Goal: Contribute content

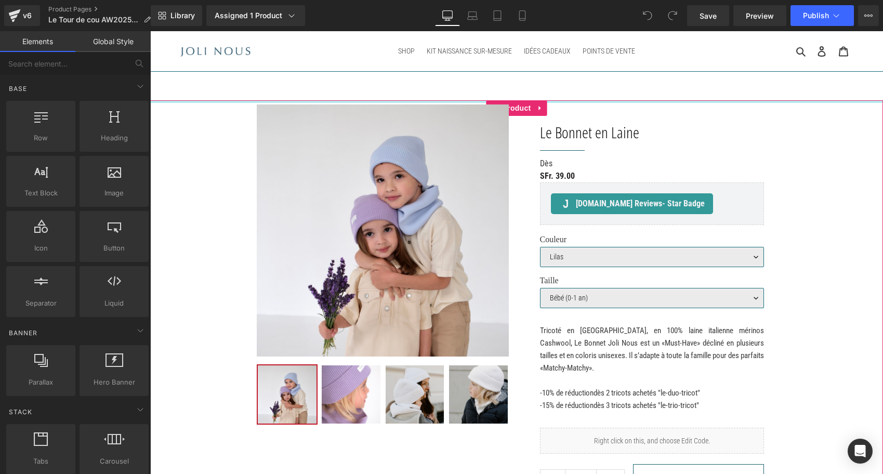
click at [179, 101] on div at bounding box center [516, 101] width 733 height 3
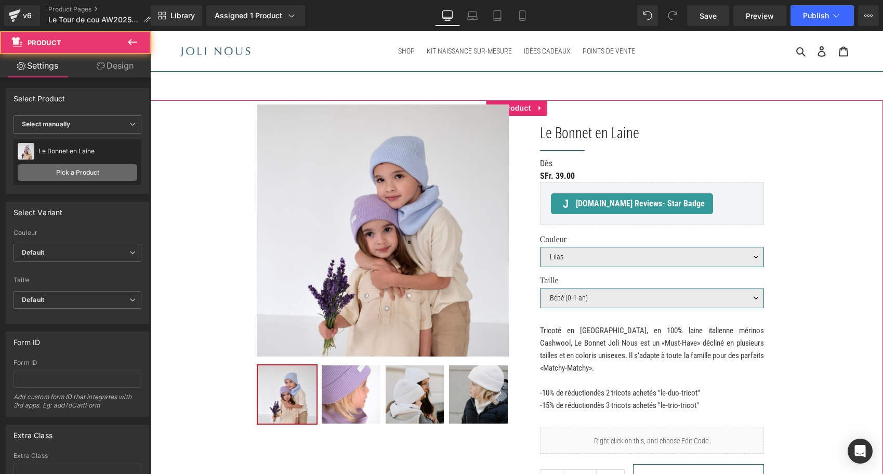
click at [92, 177] on link "Pick a Product" at bounding box center [78, 172] width 120 height 17
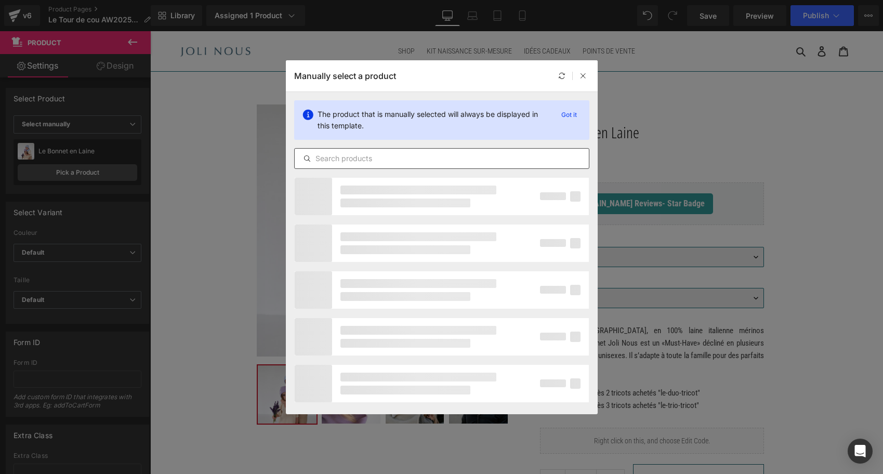
click at [337, 152] on input "text" at bounding box center [442, 158] width 294 height 12
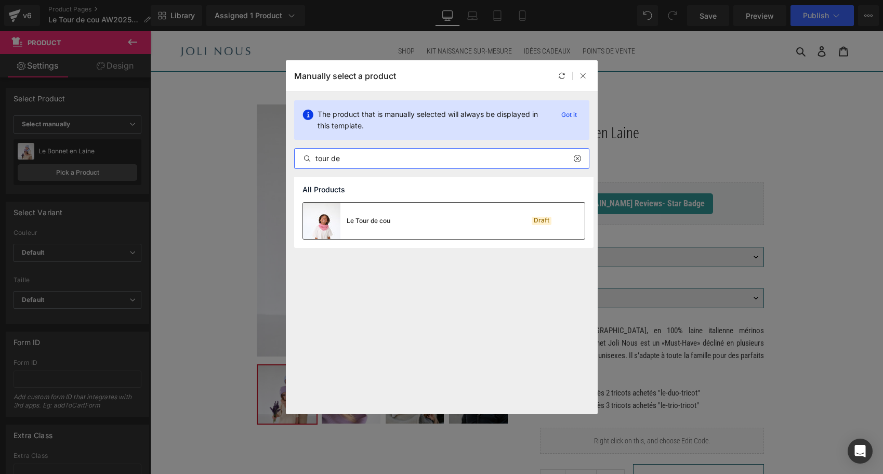
type input "tour de"
click at [405, 221] on div "Le Tour de cou Draft" at bounding box center [444, 221] width 282 height 36
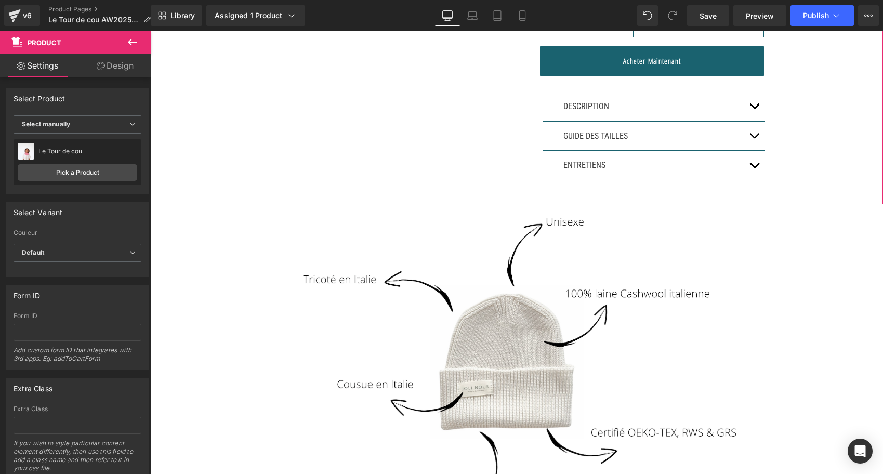
scroll to position [434, 0]
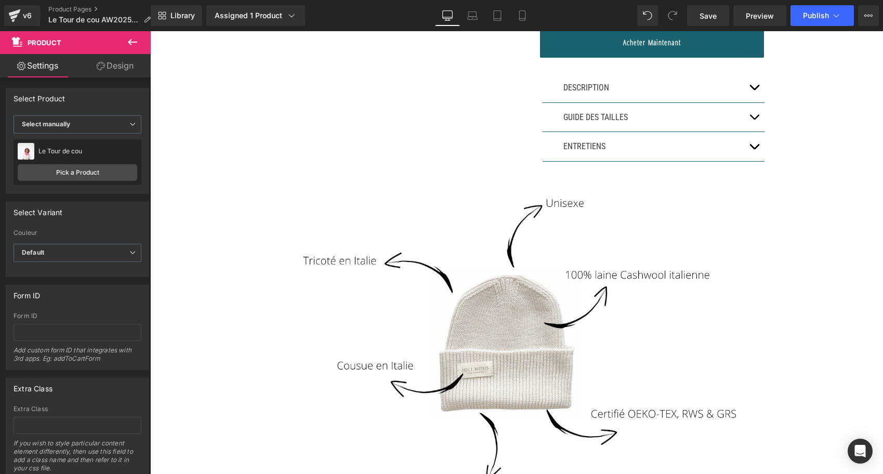
click at [720, 95] on div "DESCRIPTION Text Block" at bounding box center [653, 88] width 222 height 30
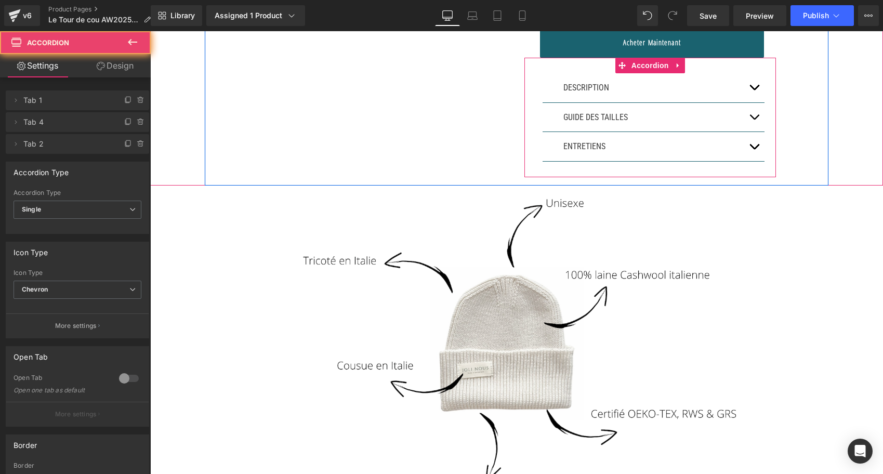
click at [755, 81] on button "button" at bounding box center [754, 87] width 21 height 29
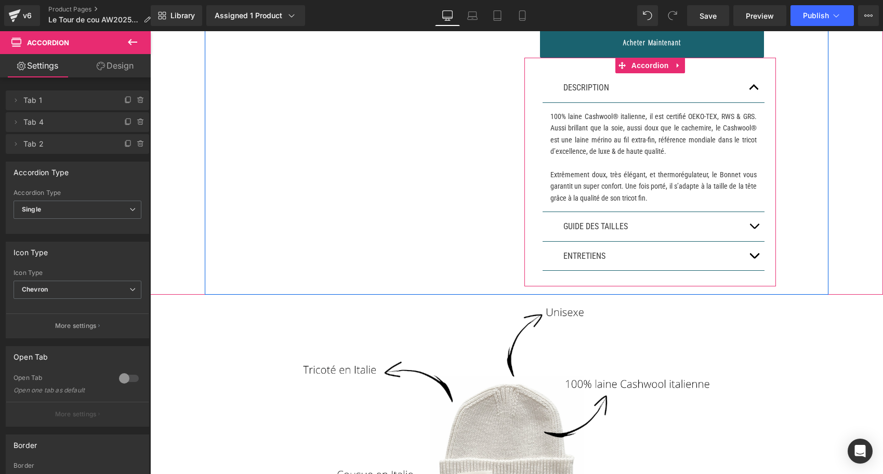
click at [755, 237] on button "button" at bounding box center [754, 226] width 21 height 29
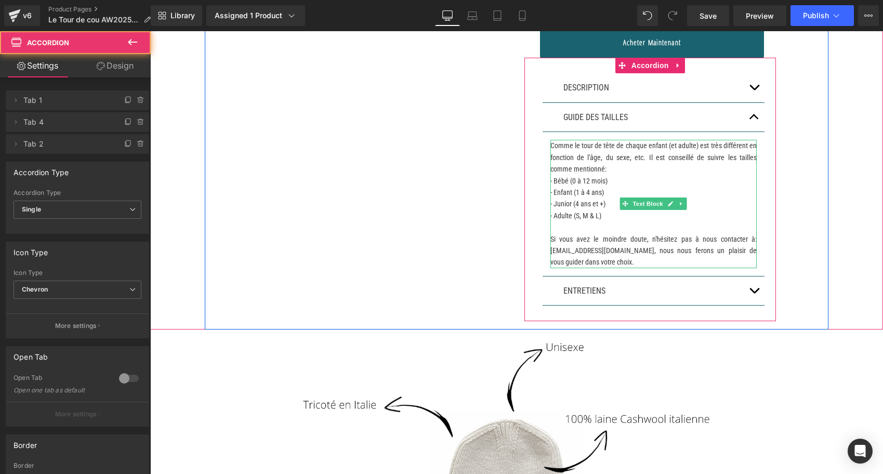
click at [586, 217] on p "- Junior (4 ans et +) - Adulte (S, M & L) Si vous avez le moindre doute, n'hési…" at bounding box center [653, 233] width 207 height 70
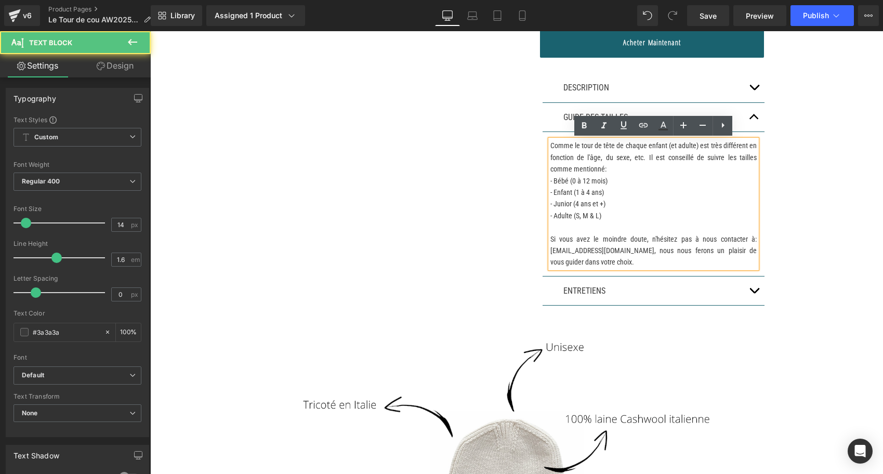
click at [586, 217] on p "- Junior (4 ans et +) - Adulte (S, M & L) Si vous avez le moindre doute, n'hési…" at bounding box center [653, 233] width 207 height 70
click at [638, 208] on p "- Junior (4 ans et +) - Adulte (S, M & L) Si vous avez le moindre doute, n'hési…" at bounding box center [653, 233] width 207 height 70
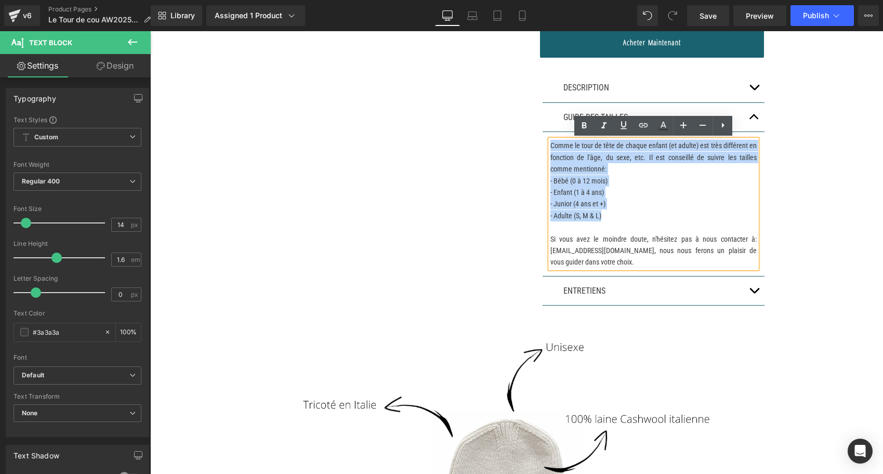
drag, startPoint x: 614, startPoint y: 215, endPoint x: 540, endPoint y: 140, distance: 105.1
click at [540, 140] on div "DESCRIPTION Text Block 100% laine Cashwool® italienne, il est certifié OEKO-TEX…" at bounding box center [650, 189] width 252 height 263
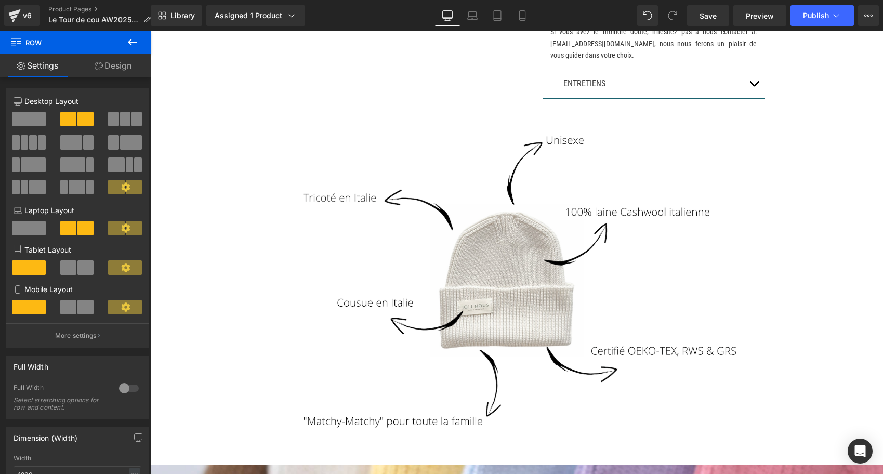
scroll to position [610, 0]
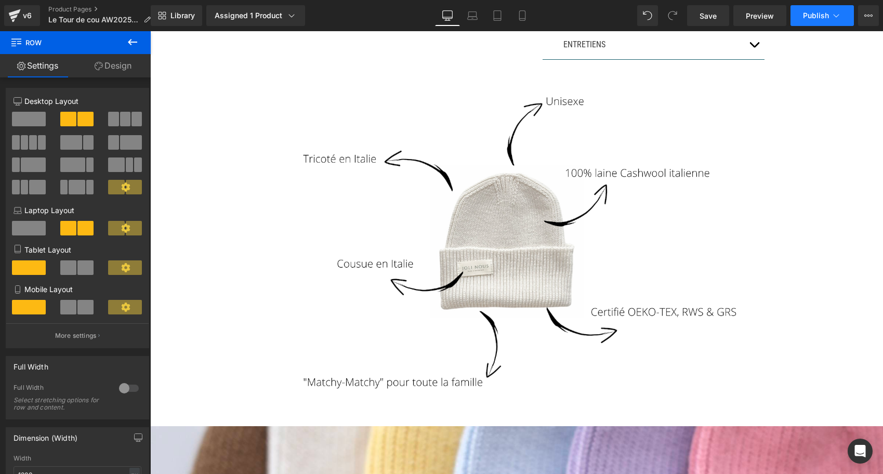
click at [812, 8] on button "Publish" at bounding box center [821, 15] width 63 height 21
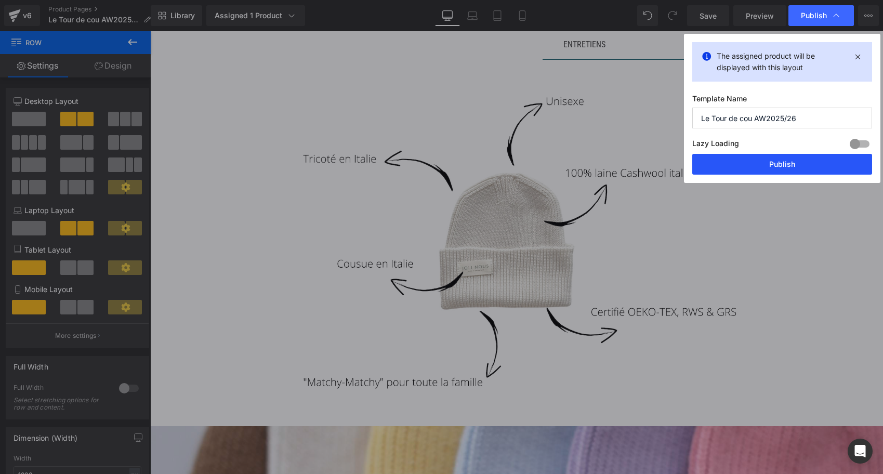
click at [757, 163] on button "Publish" at bounding box center [782, 164] width 180 height 21
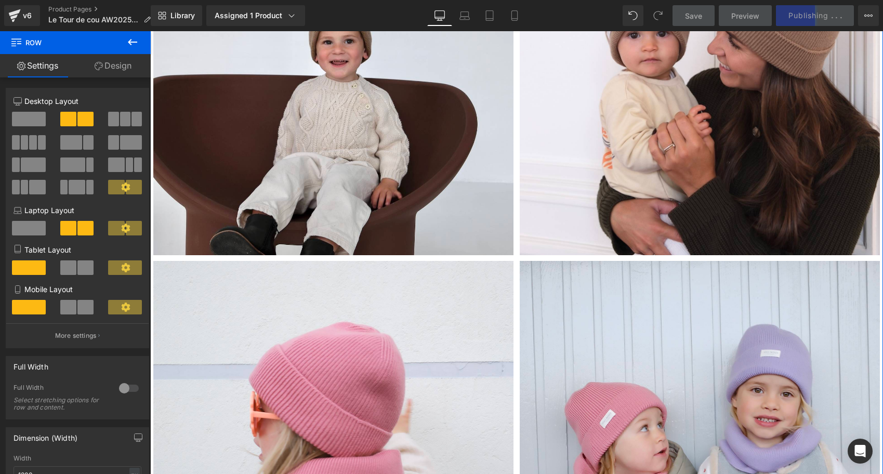
scroll to position [1576, 0]
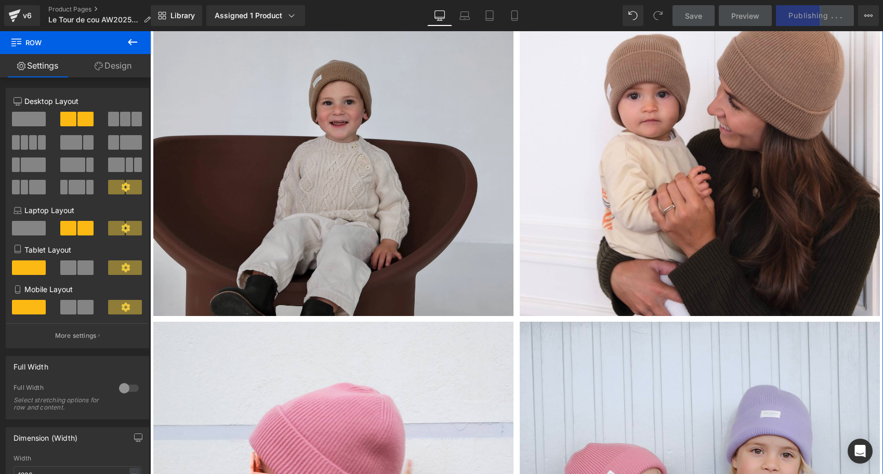
click at [386, 168] on img at bounding box center [333, 136] width 360 height 360
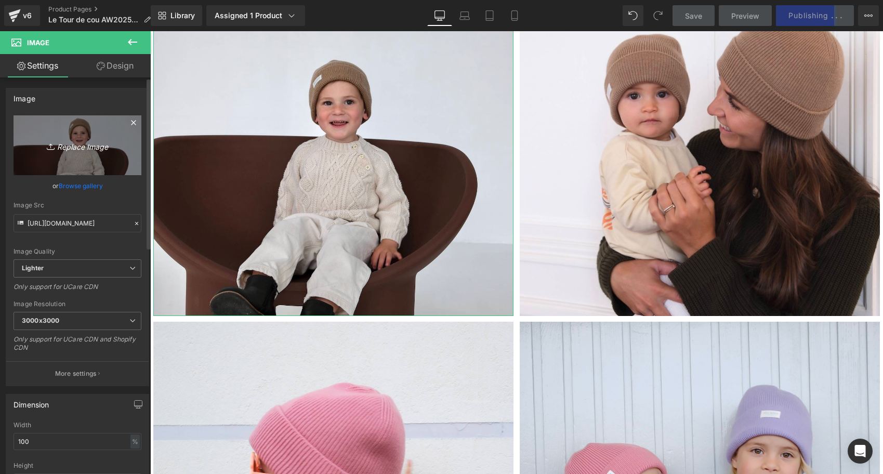
click at [65, 152] on icon "Replace Image" at bounding box center [77, 145] width 83 height 13
type input "C:\fakepath\Tour-de-cou-bleu-ciel-Tricot-joli-nous-laine-mérinos-ultra-doux-co…"
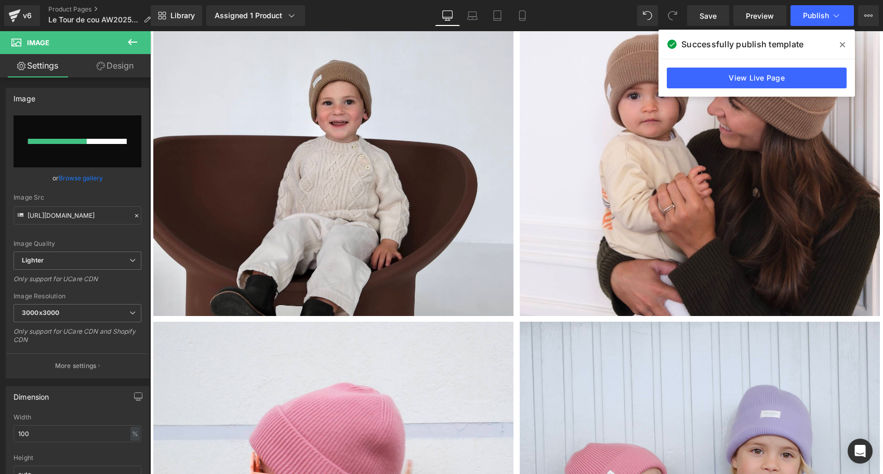
click at [845, 37] on span at bounding box center [842, 44] width 17 height 17
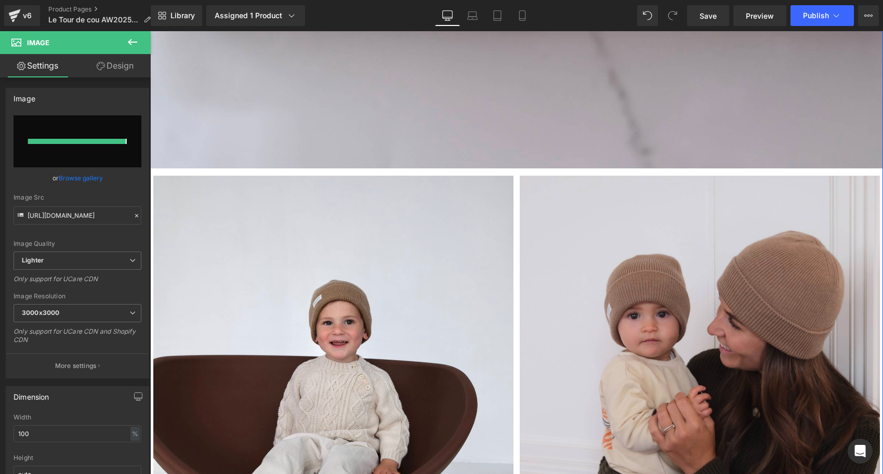
type input "[URL][DOMAIN_NAME]"
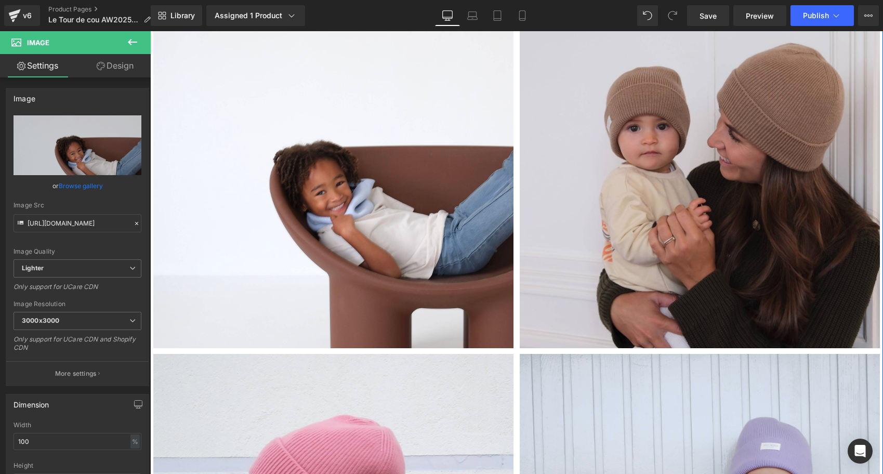
scroll to position [1549, 0]
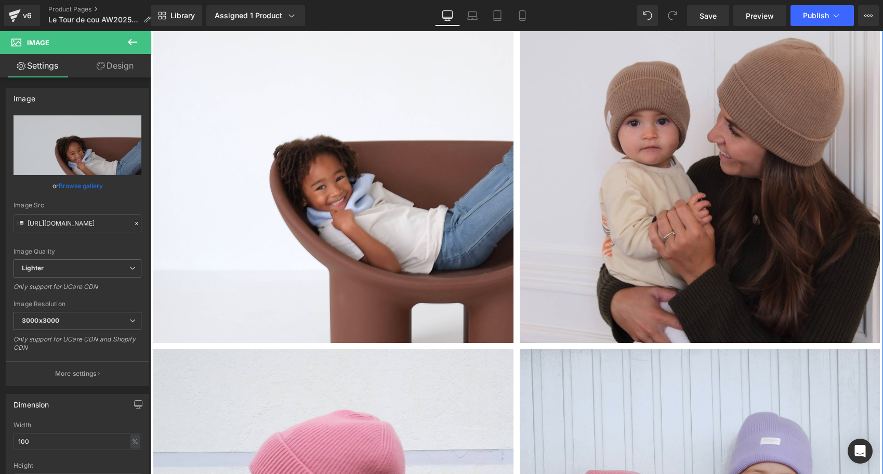
click at [639, 156] on img at bounding box center [700, 163] width 360 height 360
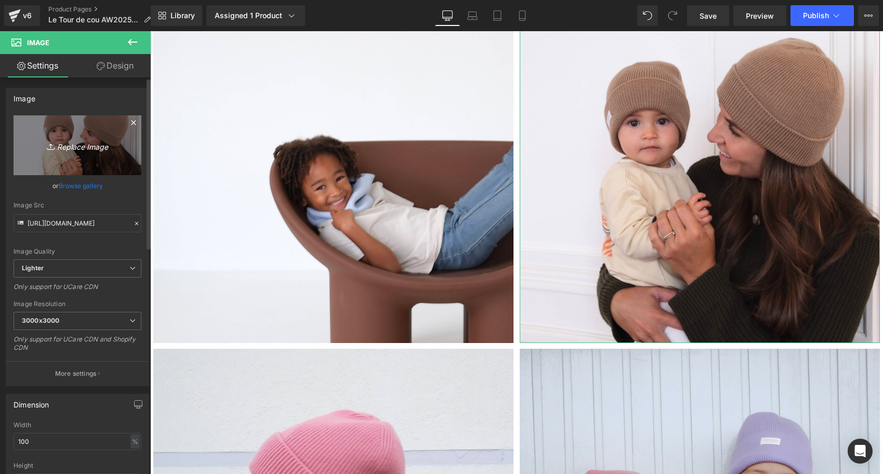
click at [93, 137] on link "Replace Image" at bounding box center [78, 145] width 128 height 60
type input "C:\fakepath\Tour-de-cou-all-Tricot-joli-nous-laine-mérinos-ultra-doux-conforta…"
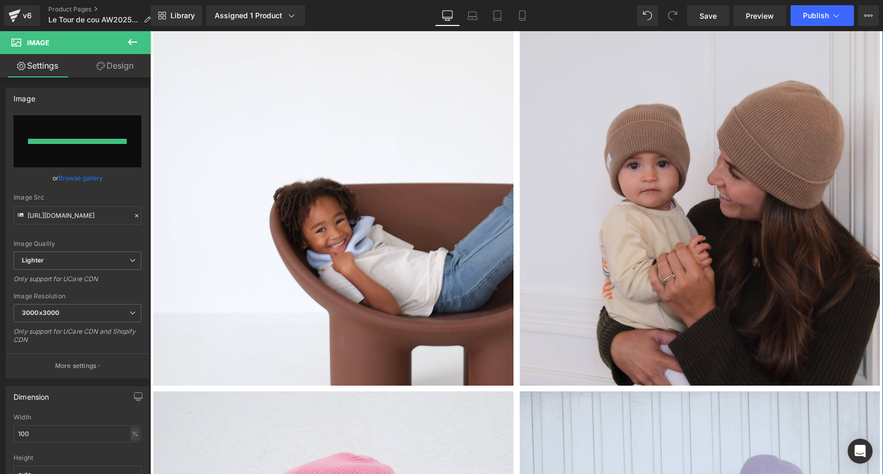
type input "[URL][DOMAIN_NAME]"
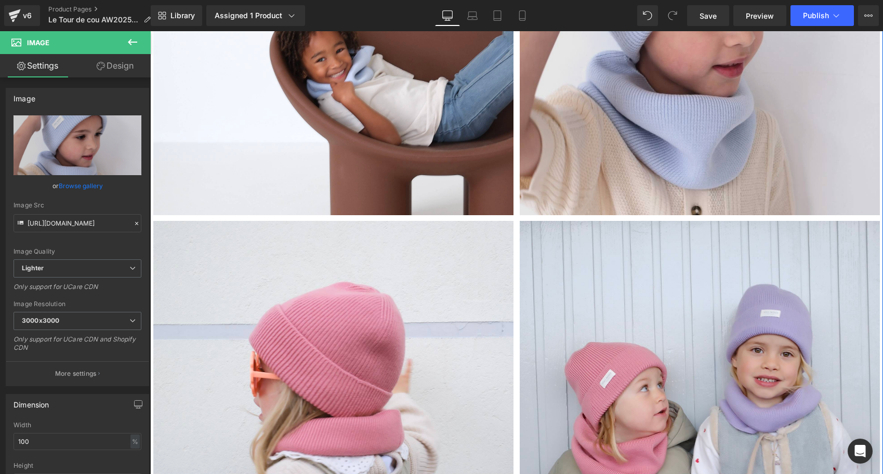
scroll to position [1780, 0]
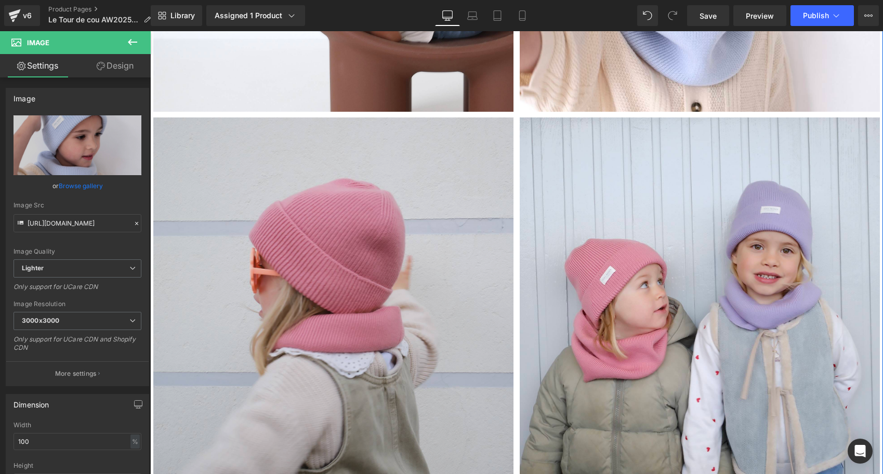
click at [380, 230] on img at bounding box center [333, 297] width 360 height 360
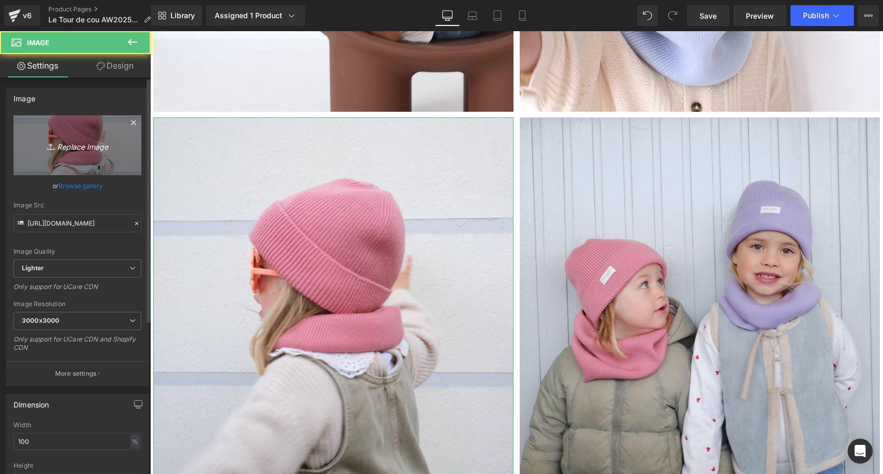
click at [103, 147] on icon "Replace Image" at bounding box center [77, 145] width 83 height 13
type input "C:\fakepath\Tour-de-cou-all-Tricot-joli-nous-laine-mérinos-ultra-doux-conforta…"
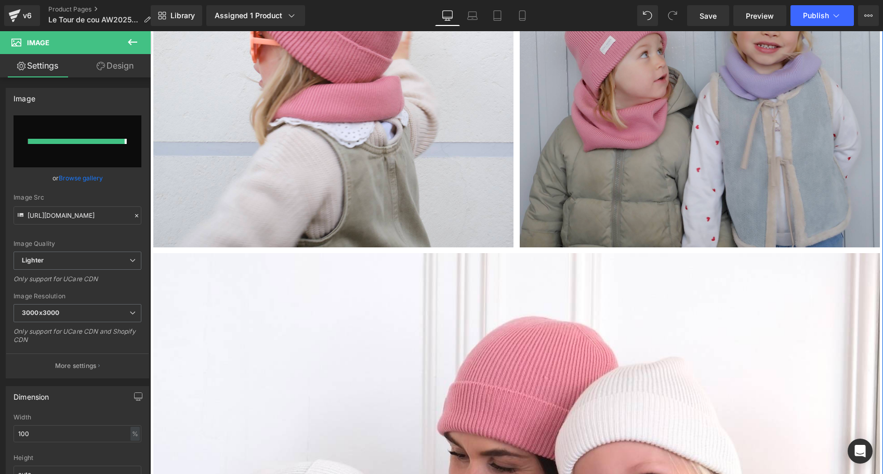
type input "[URL][DOMAIN_NAME]"
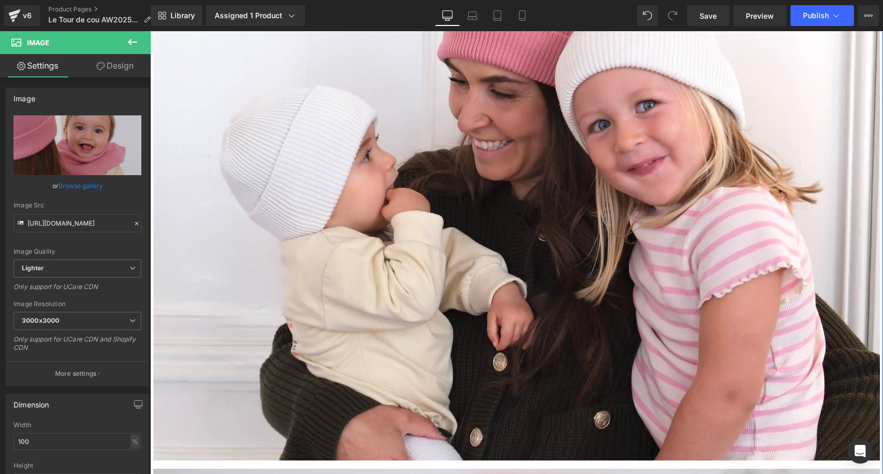
scroll to position [2401, 0]
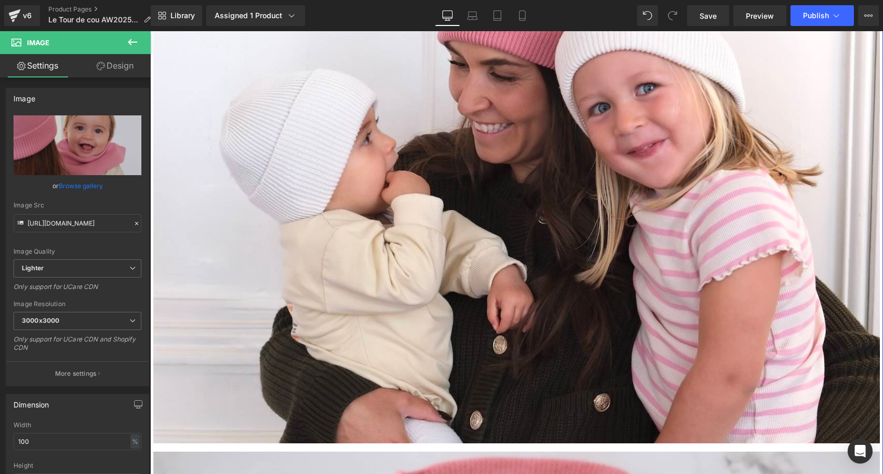
click at [623, 239] on img at bounding box center [516, 156] width 726 height 589
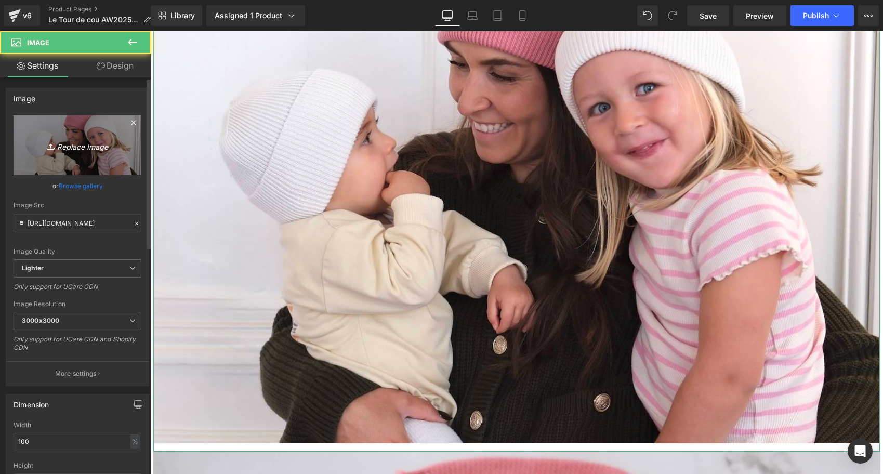
click at [84, 138] on link "Replace Image" at bounding box center [78, 145] width 128 height 60
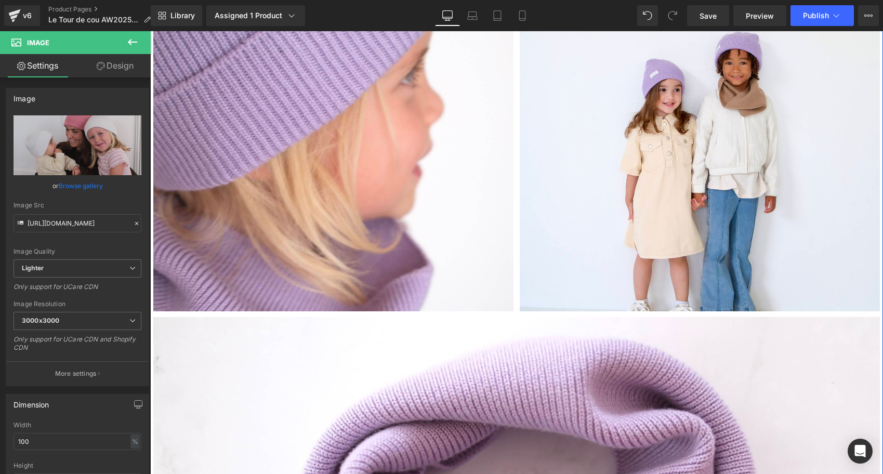
scroll to position [3948, 0]
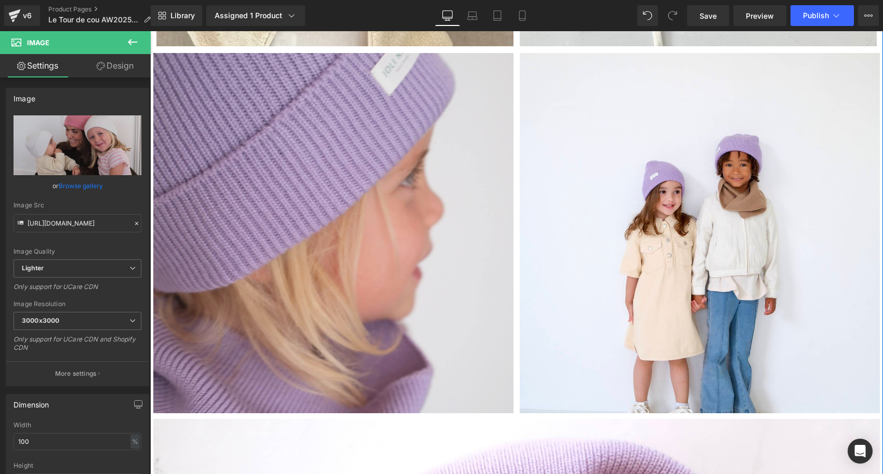
click at [409, 236] on img at bounding box center [333, 233] width 360 height 360
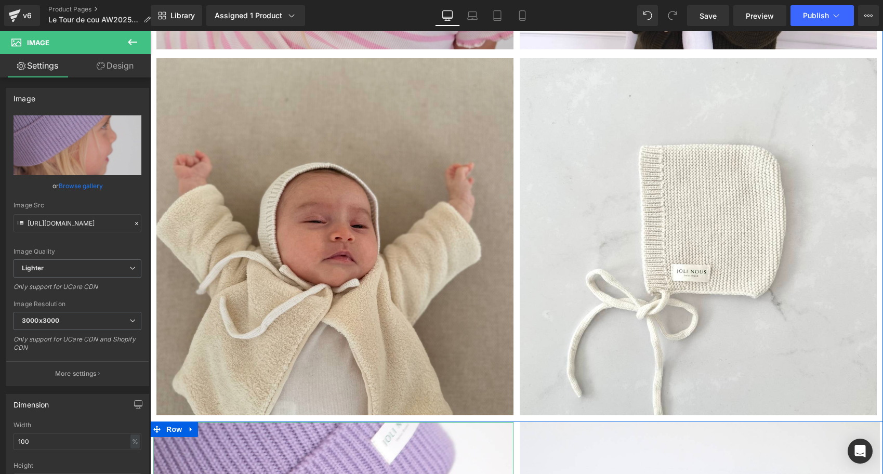
scroll to position [3535, 0]
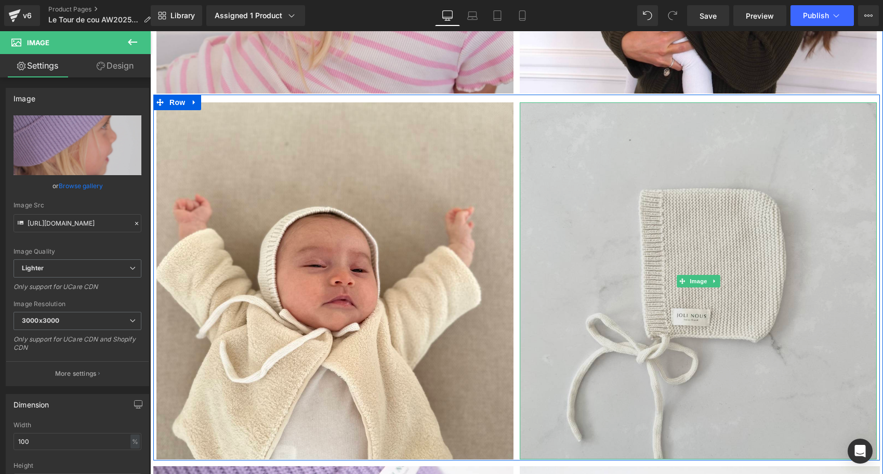
click at [661, 273] on img at bounding box center [698, 280] width 357 height 357
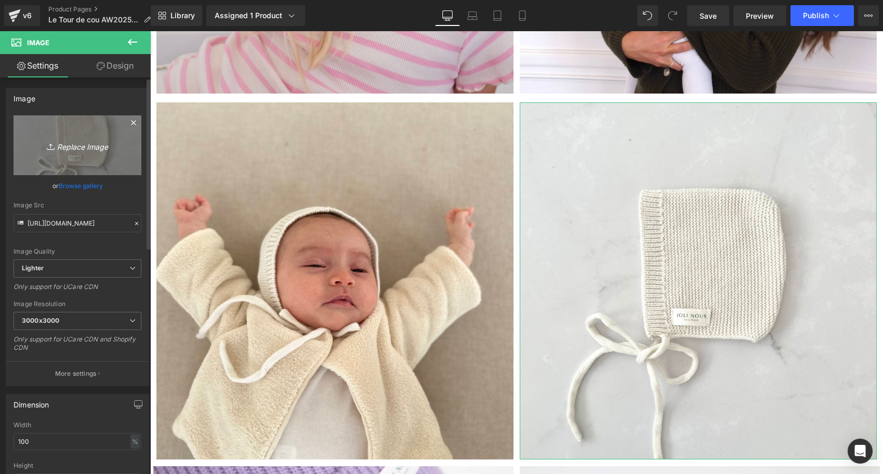
click at [75, 143] on icon "Replace Image" at bounding box center [77, 145] width 83 height 13
type input "C:\fakepath\Tour-de-cou-all-Tricot-joli-nous-laine-mérinos-ultra-doux-conforta…"
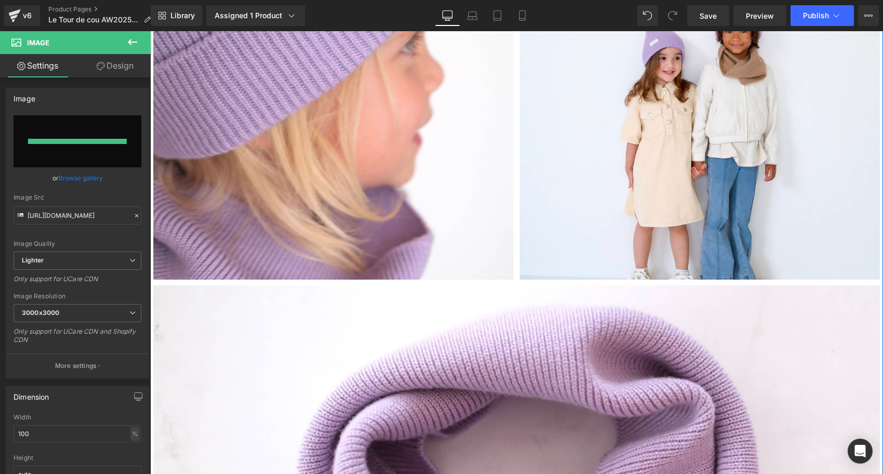
type input "[URL][DOMAIN_NAME]"
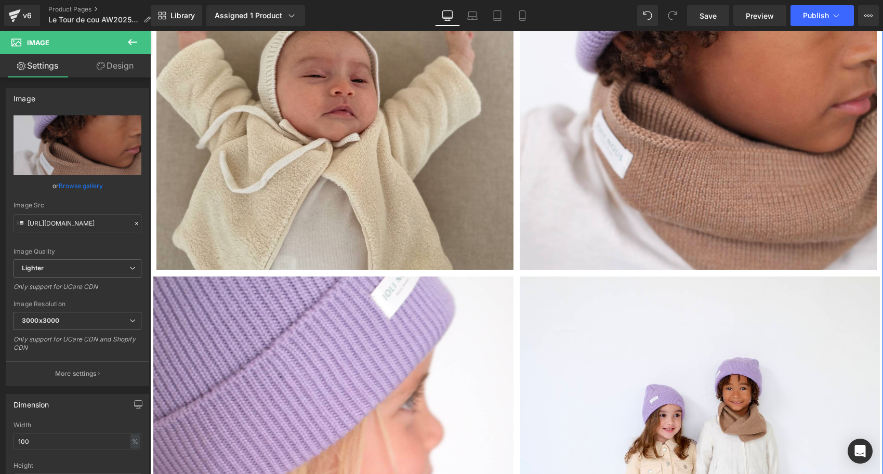
scroll to position [3701, 0]
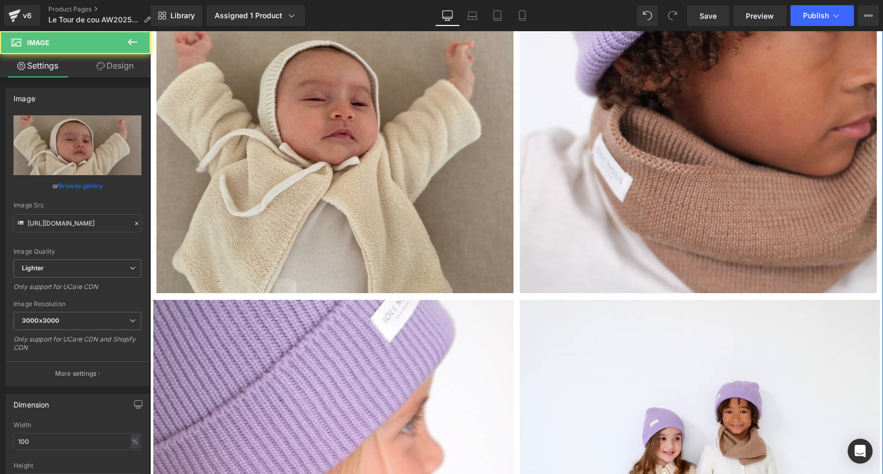
click at [402, 175] on img at bounding box center [334, 114] width 357 height 357
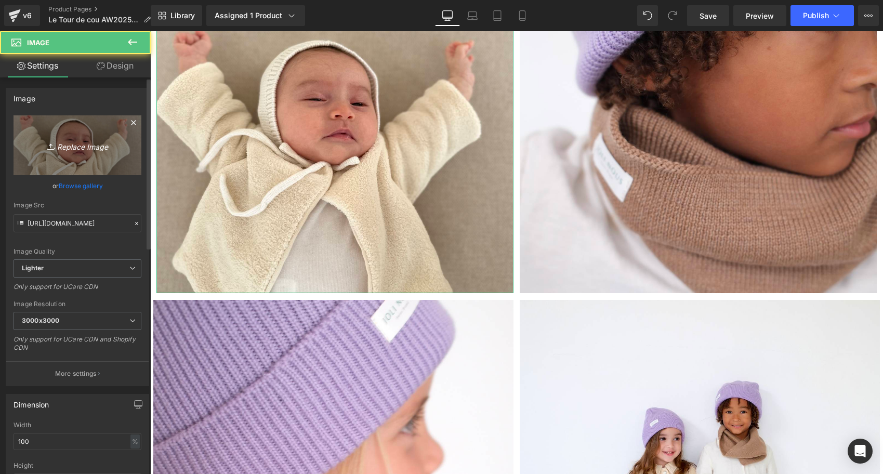
click at [93, 156] on link "Replace Image" at bounding box center [78, 145] width 128 height 60
type input "C:\fakepath\Tour-de-cou-all-Tricot-joli-nous-laine-mérinos-ultra-doux-conforta…"
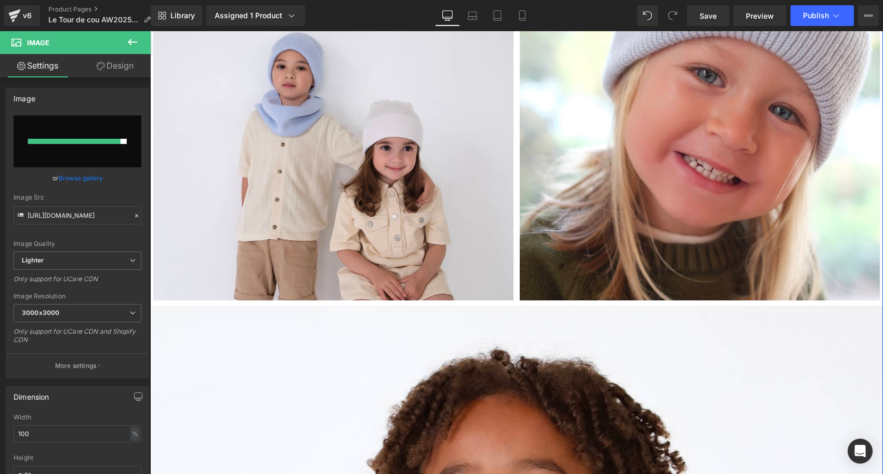
scroll to position [5803, 0]
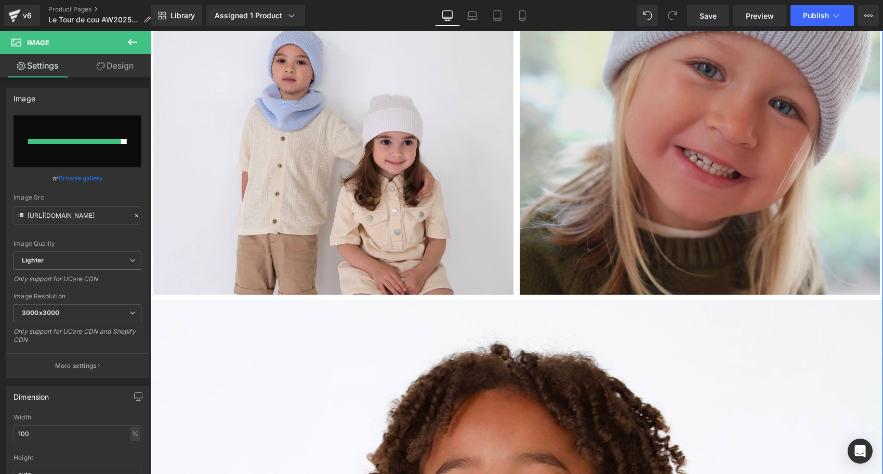
click at [697, 140] on img at bounding box center [700, 115] width 360 height 360
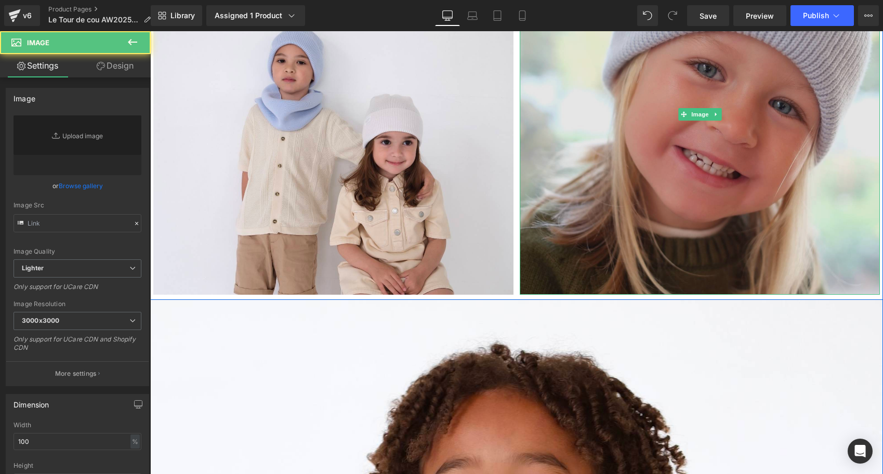
type input "[URL][DOMAIN_NAME]"
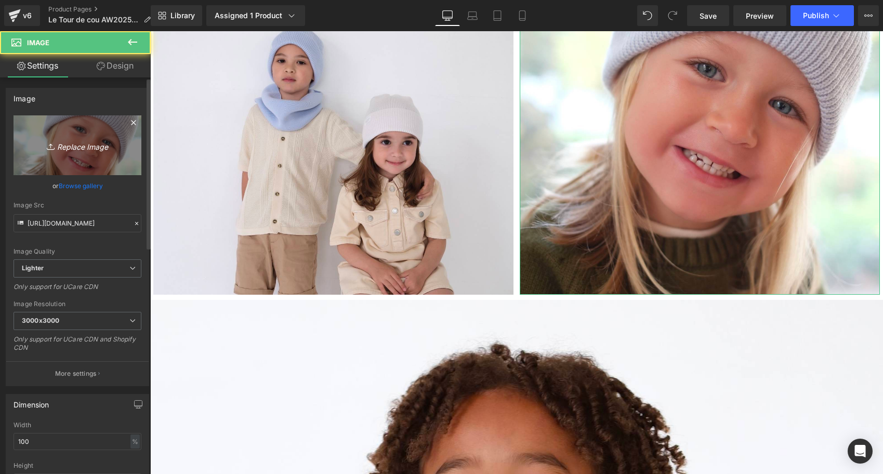
click at [116, 163] on link "Replace Image" at bounding box center [78, 145] width 128 height 60
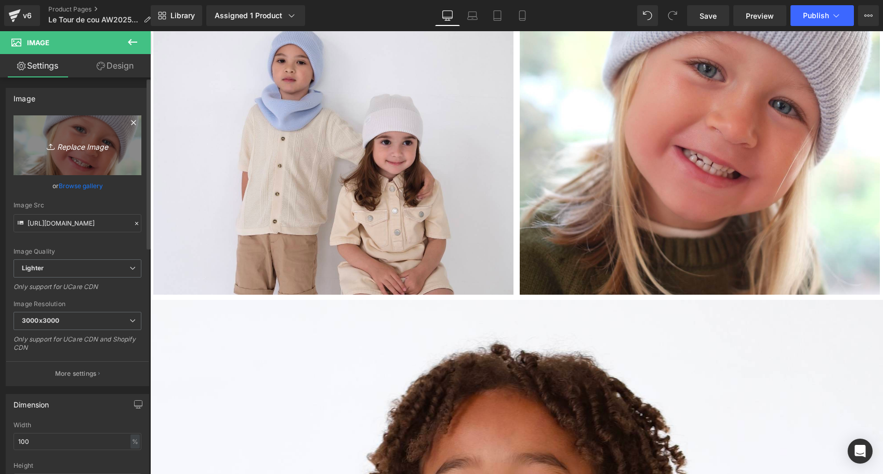
type input "C:\fakepath\Tour-de-cou-bleu-ciel-Tricot-joli-nous-laine-mérinos-ultra-doux-co…"
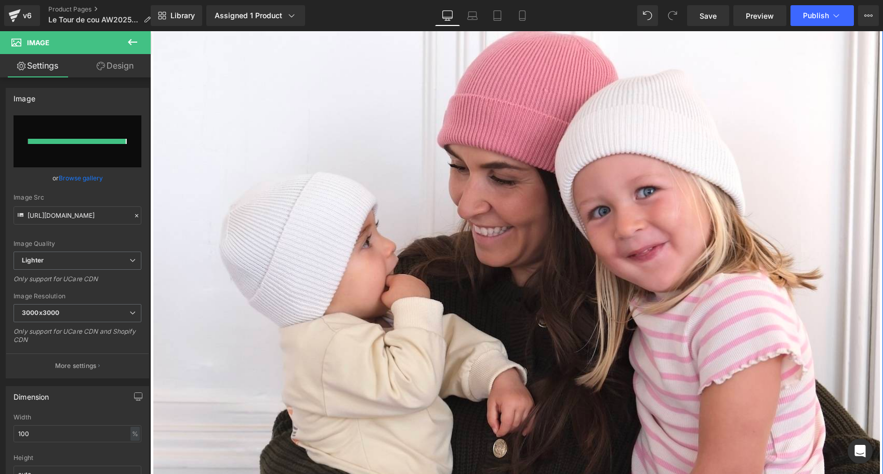
type input "[URL][DOMAIN_NAME]"
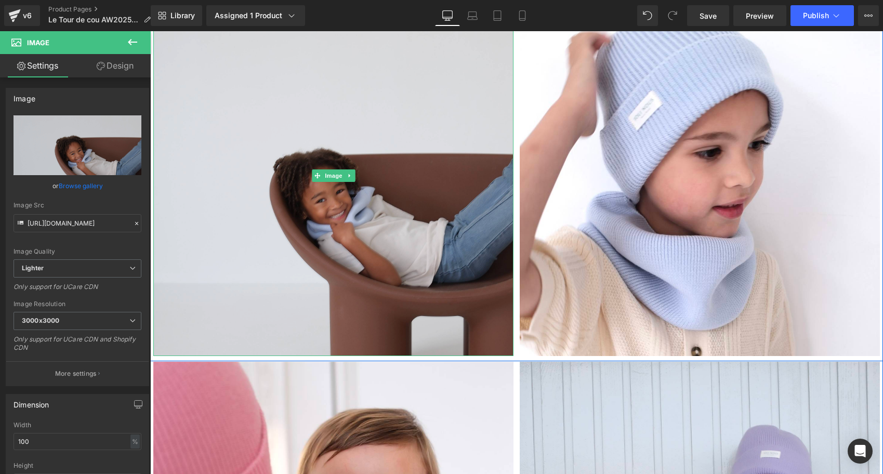
scroll to position [1472, 0]
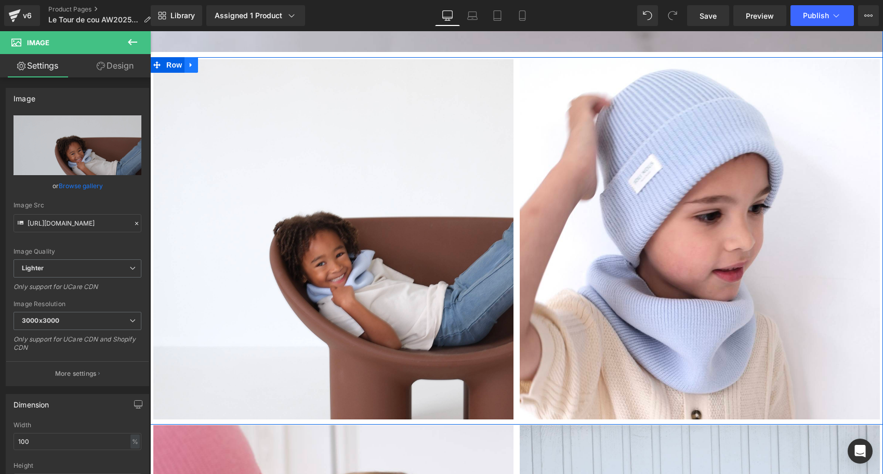
click at [188, 61] on icon at bounding box center [191, 65] width 7 height 8
click at [218, 67] on div "Image Image Row" at bounding box center [516, 240] width 733 height 367
click at [218, 67] on icon at bounding box center [218, 64] width 7 height 7
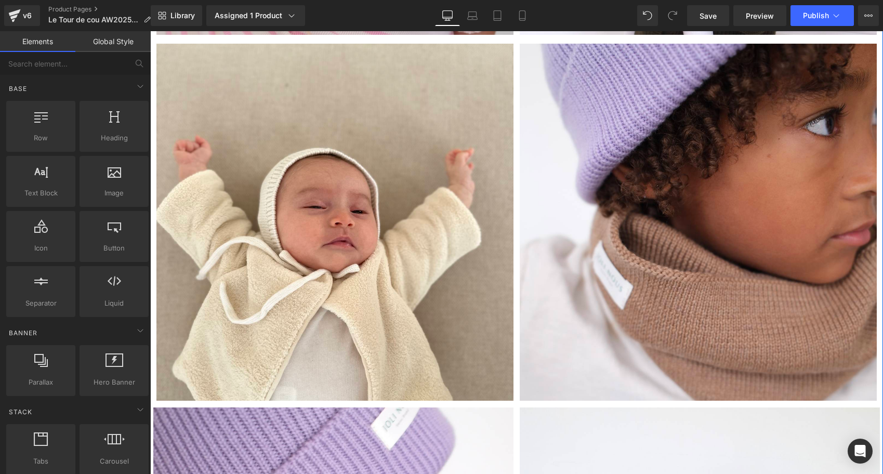
scroll to position [3230, 0]
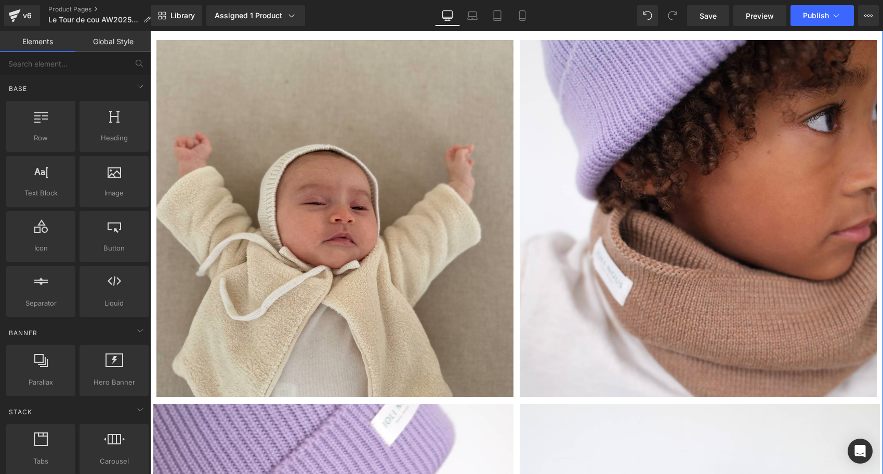
click at [305, 162] on img at bounding box center [334, 218] width 357 height 357
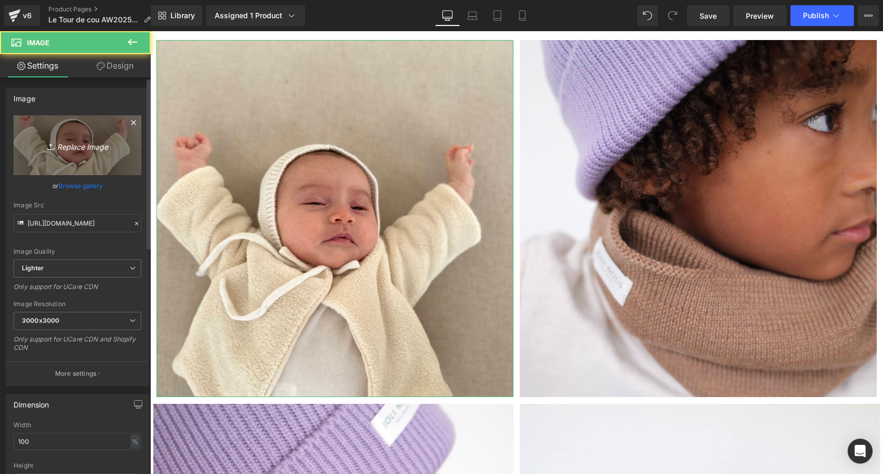
click at [87, 142] on icon "Replace Image" at bounding box center [77, 145] width 83 height 13
type input "C:\fakepath\Tour-de-cou-all-Tricot-joli-nous-laine-mérinos-ultra-doux-conforta…"
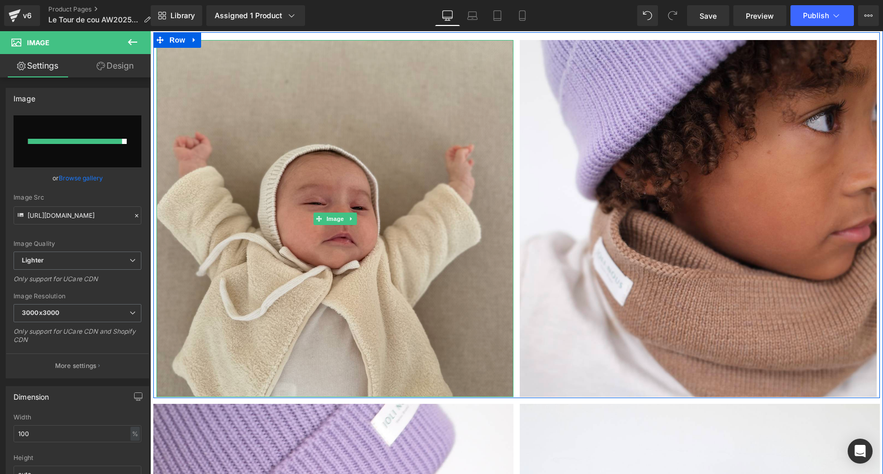
type input "[URL][DOMAIN_NAME]"
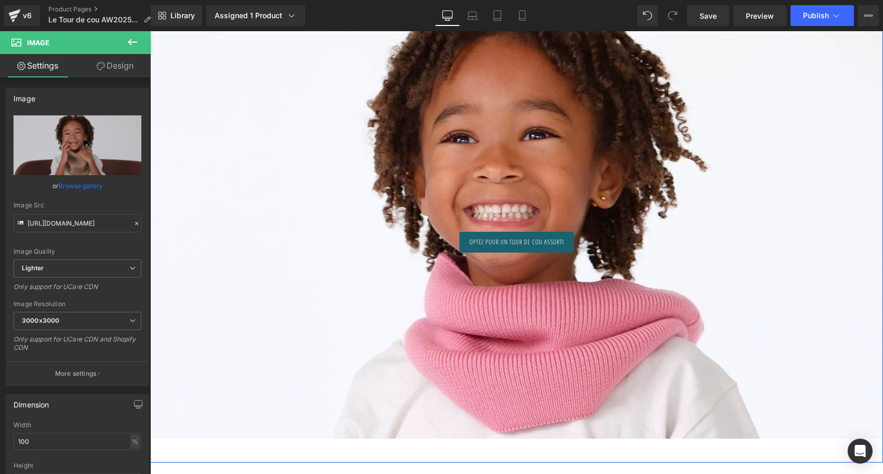
scroll to position [5773, 0]
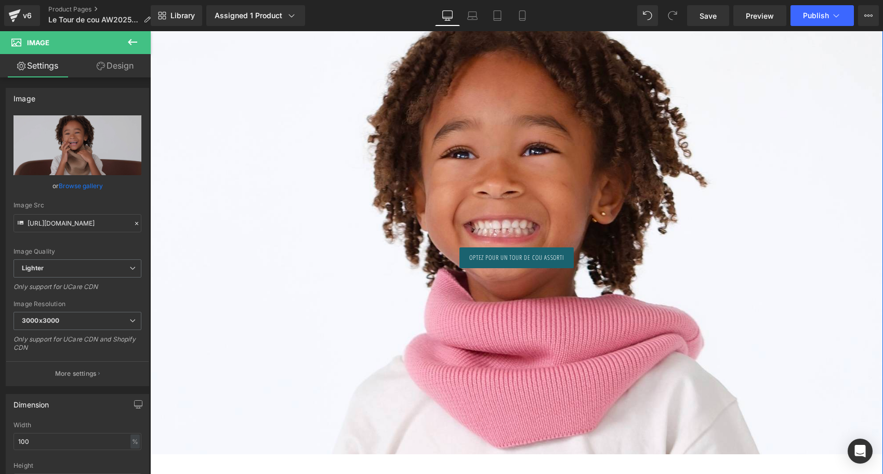
click at [531, 162] on div at bounding box center [516, 208] width 733 height 492
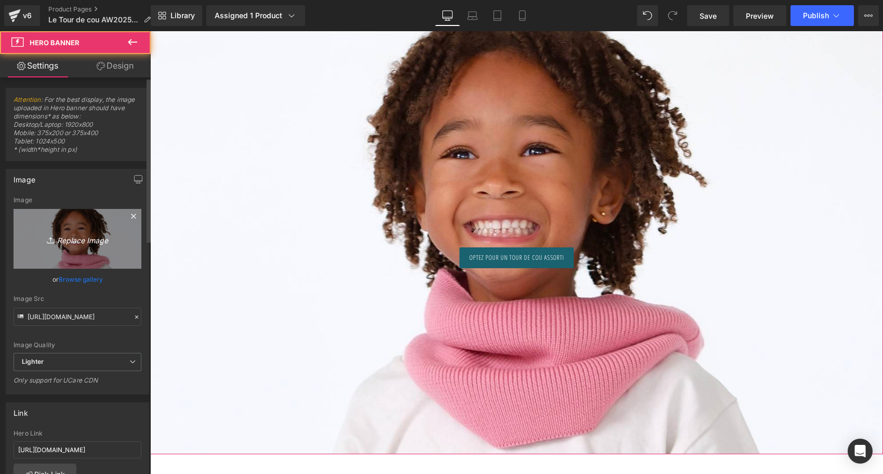
click at [89, 234] on icon "Replace Image" at bounding box center [77, 238] width 83 height 13
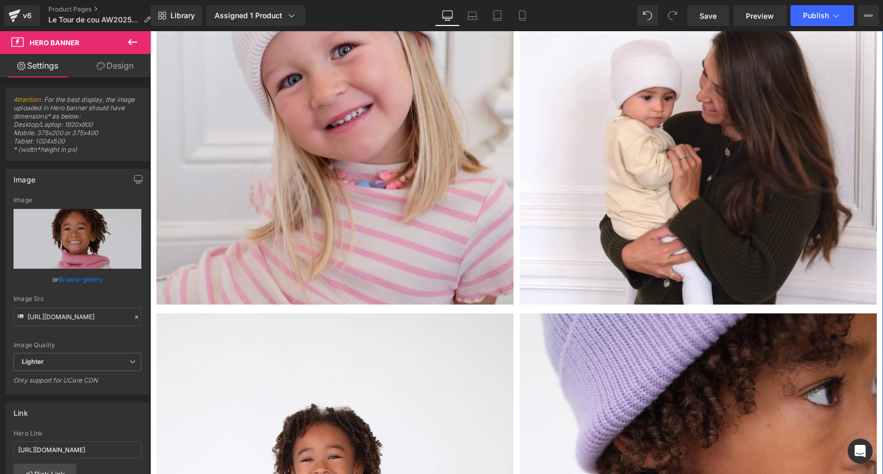
scroll to position [2960, 0]
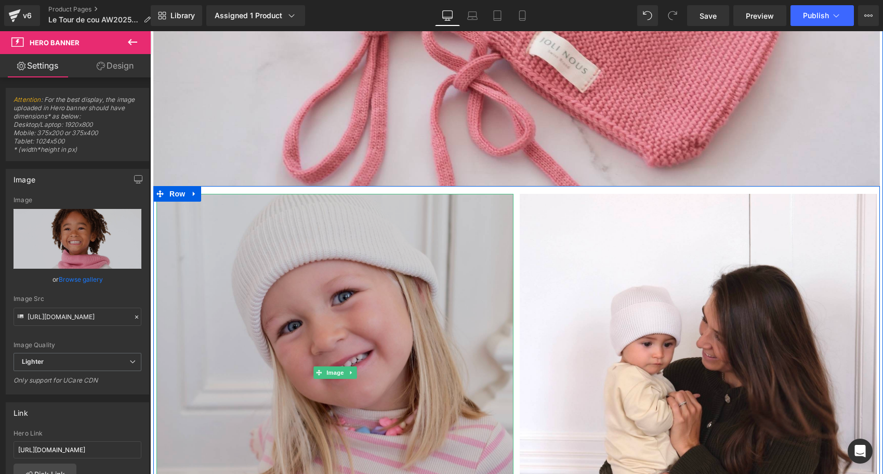
click at [380, 325] on img at bounding box center [334, 372] width 357 height 357
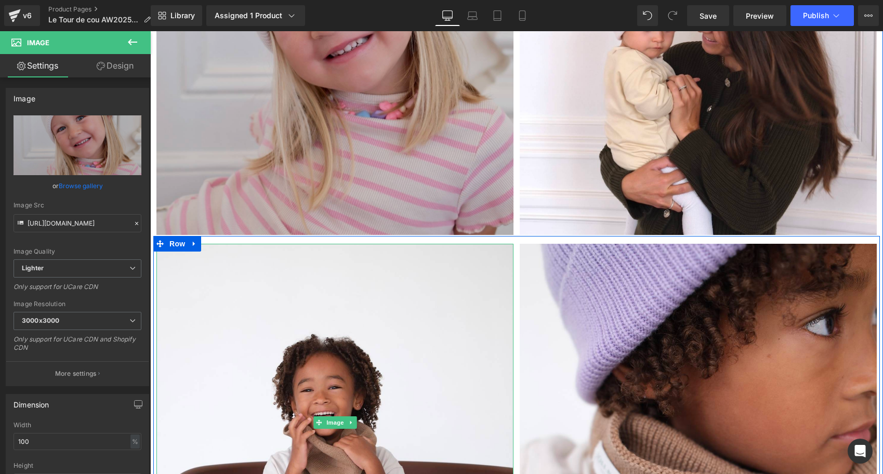
scroll to position [2880, 0]
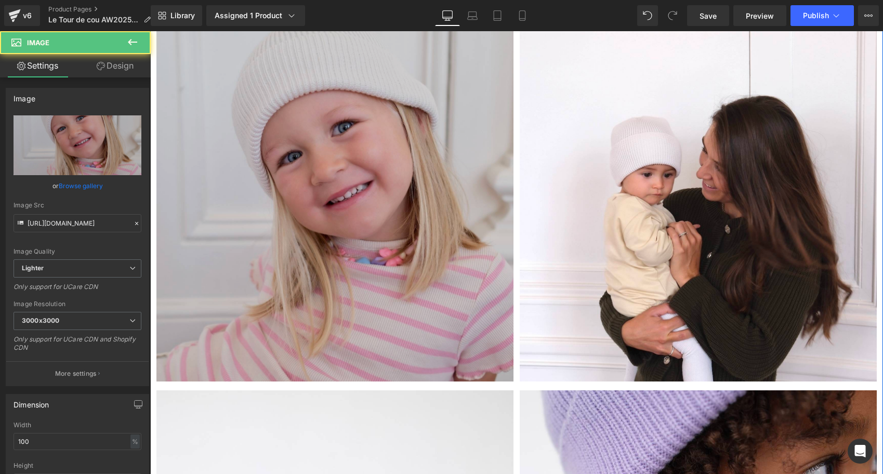
click at [381, 206] on img at bounding box center [334, 202] width 357 height 357
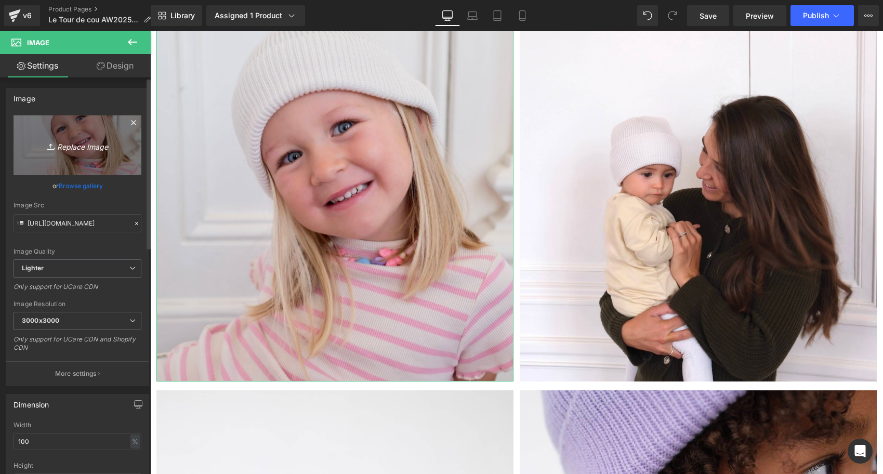
click at [113, 151] on icon "Replace Image" at bounding box center [77, 145] width 83 height 13
type input "C:\fakepath\Bonnet-blanc-Tricot-joli-nous-laine-mérinos-ultra-doux-confortable…"
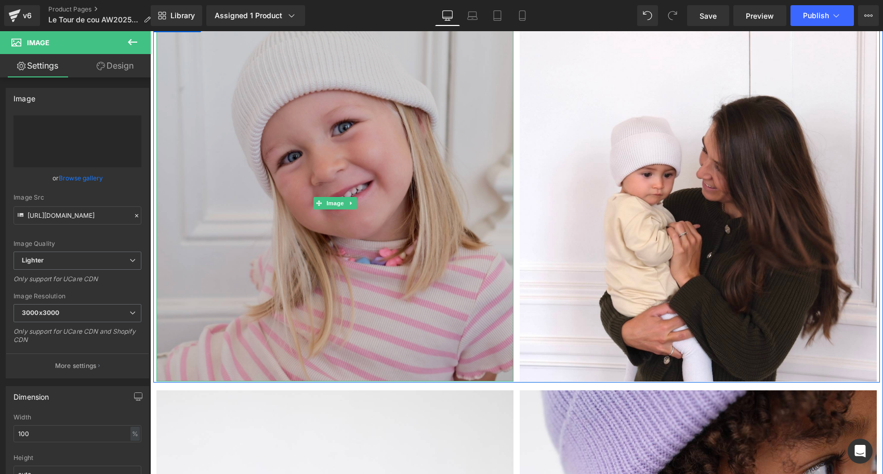
type input "[URL][DOMAIN_NAME]"
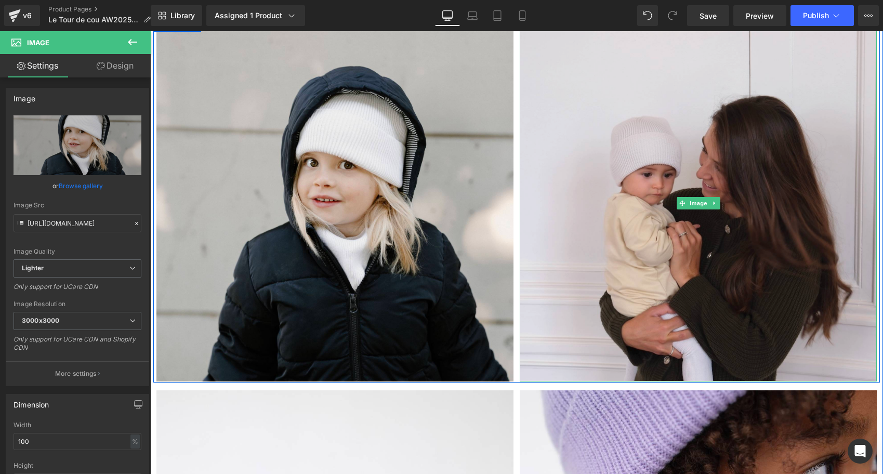
click at [729, 153] on img at bounding box center [698, 202] width 357 height 357
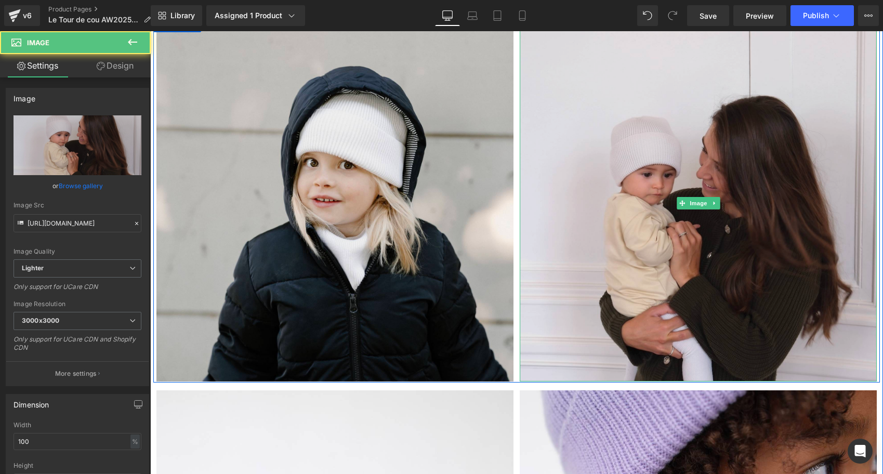
click at [672, 132] on img at bounding box center [698, 202] width 357 height 357
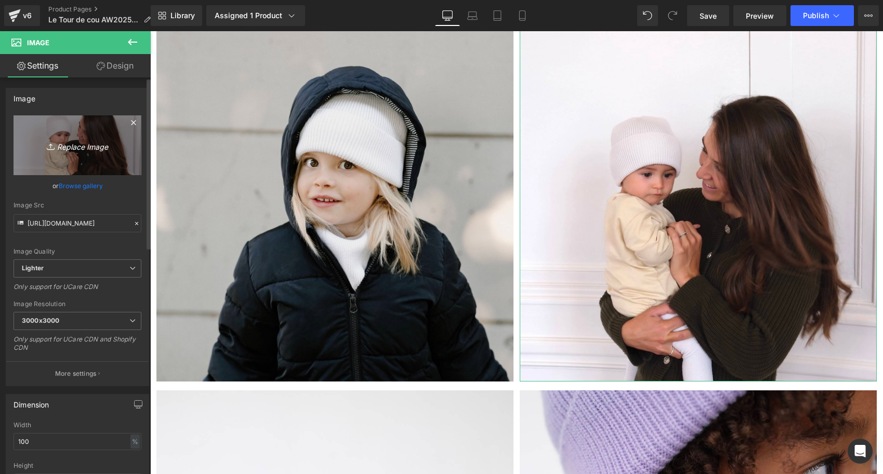
click at [91, 146] on icon "Replace Image" at bounding box center [77, 145] width 83 height 13
type input "C:\fakepath\Tour-de-cou-all-Tricot-joli-nous-laine-mérinos-ultra-doux-conforta…"
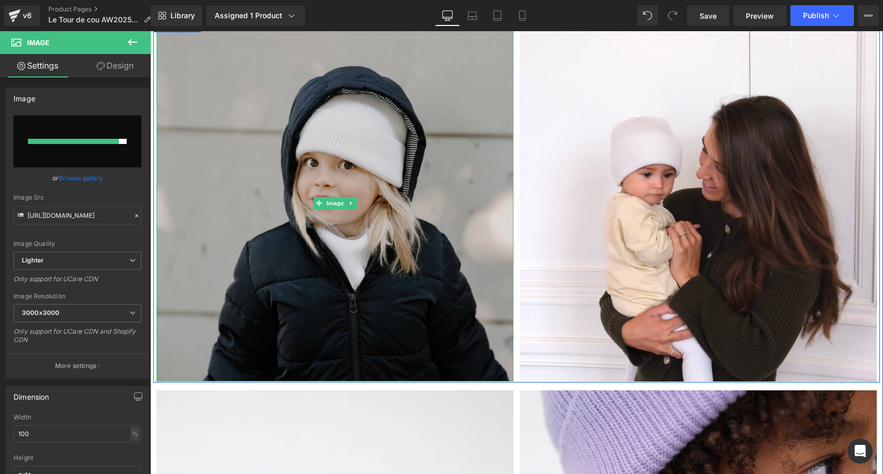
type input "[URL][DOMAIN_NAME]"
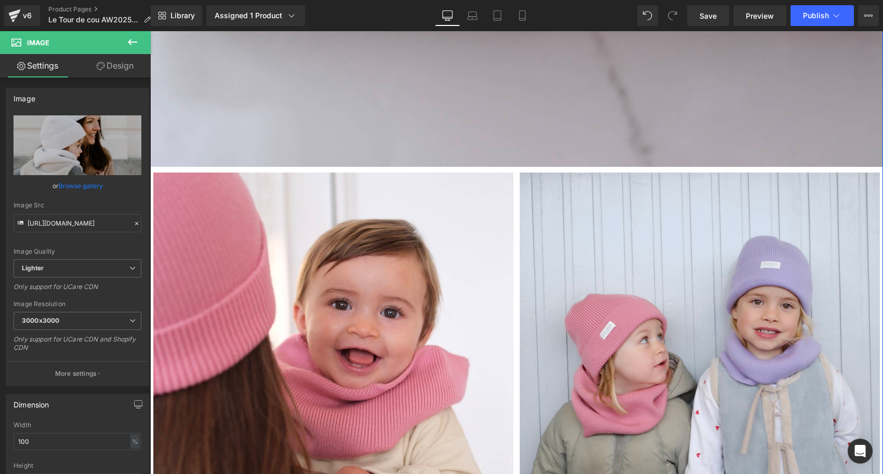
scroll to position [1372, 0]
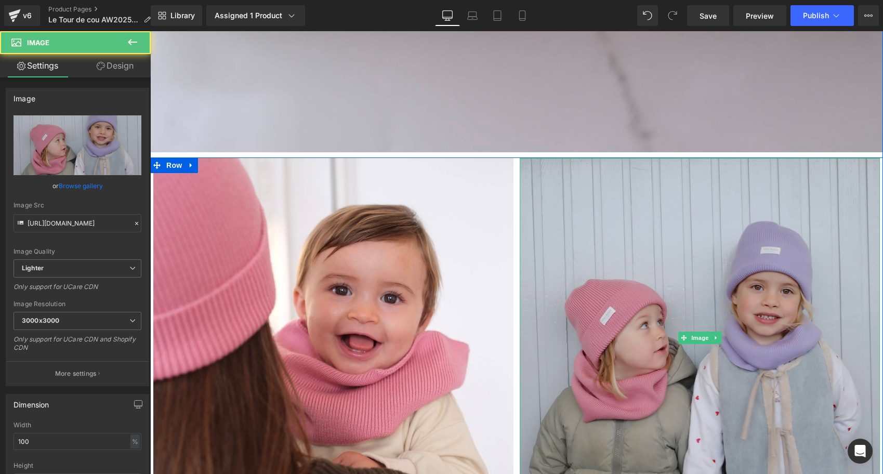
click at [631, 284] on img at bounding box center [700, 338] width 360 height 360
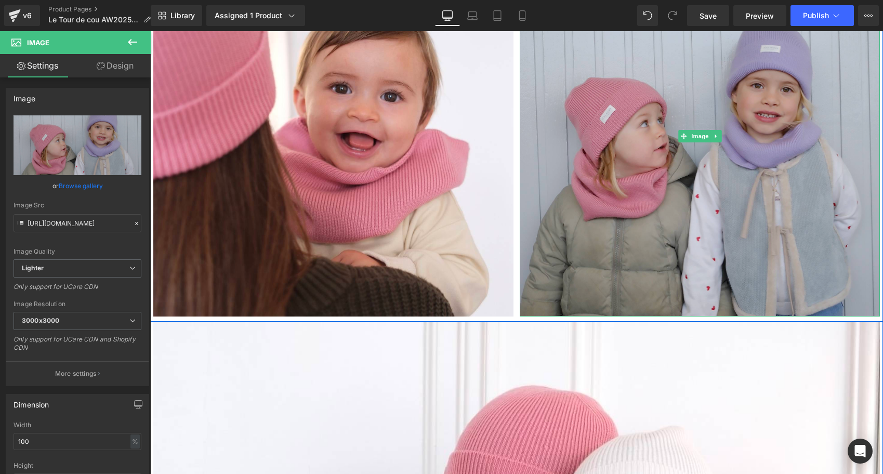
scroll to position [1660, 0]
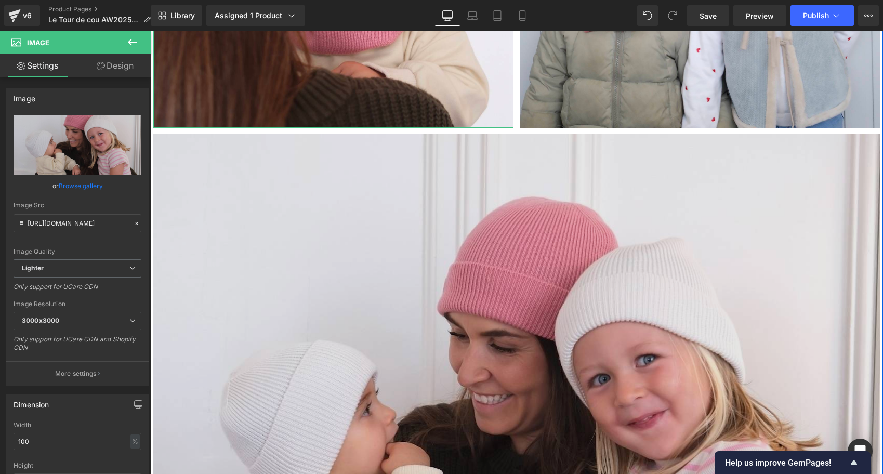
scroll to position [2011, 0]
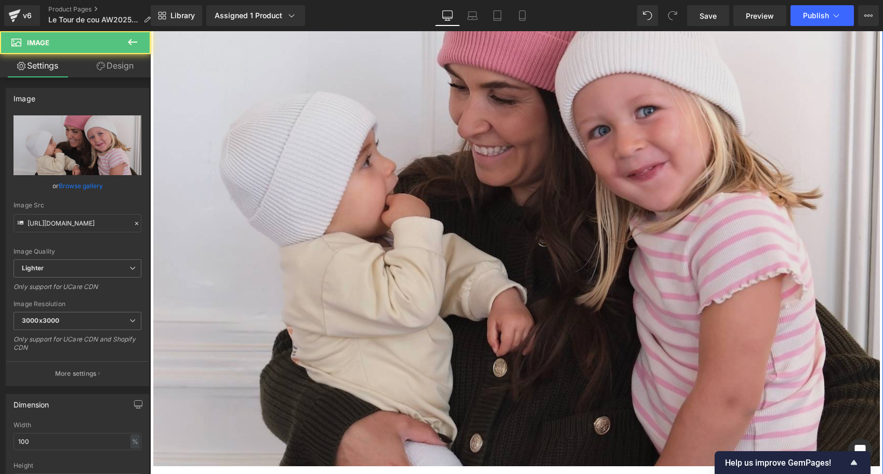
click at [469, 191] on img at bounding box center [516, 179] width 726 height 589
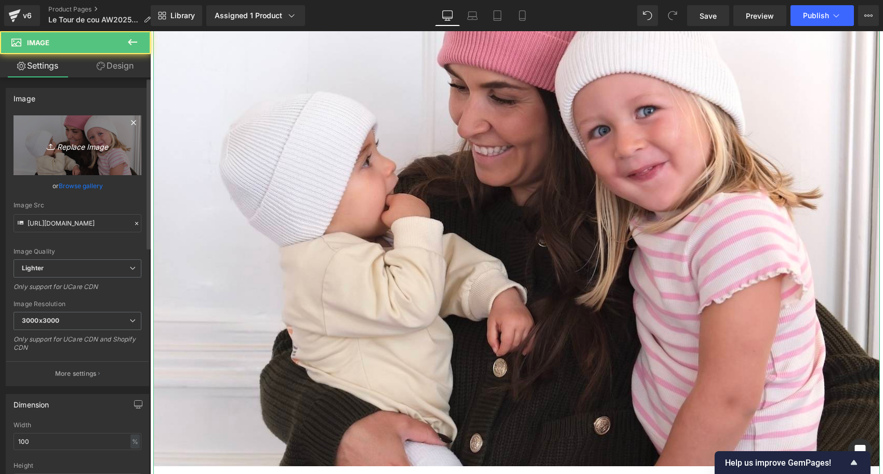
click at [100, 132] on link "Replace Image" at bounding box center [78, 145] width 128 height 60
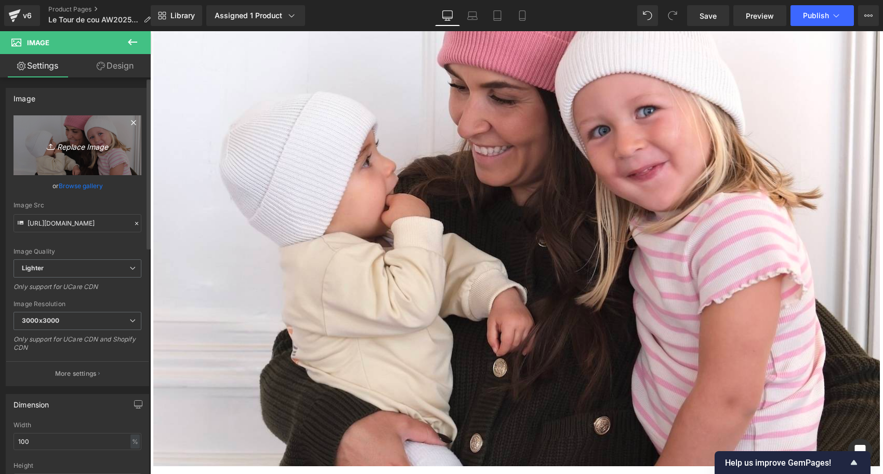
type input "C:\fakepath\Collection-tricot-laine-100%-mérinos-brun-blanc-jaune-bleu-ciel-li…"
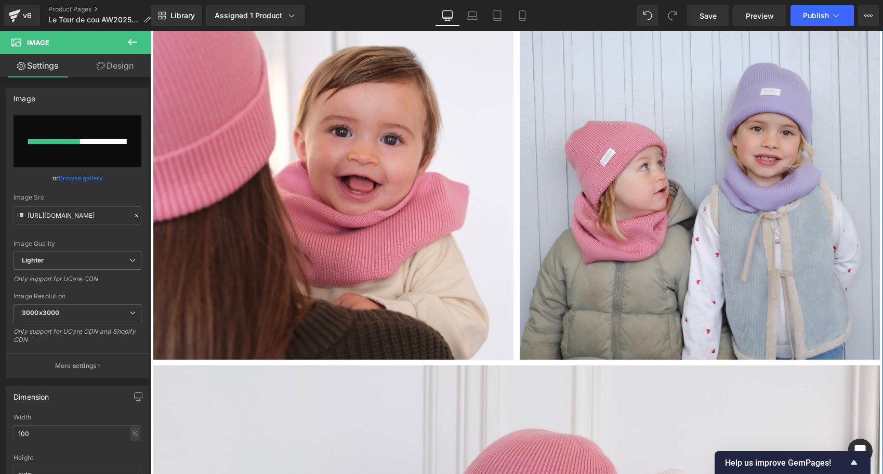
scroll to position [1541, 0]
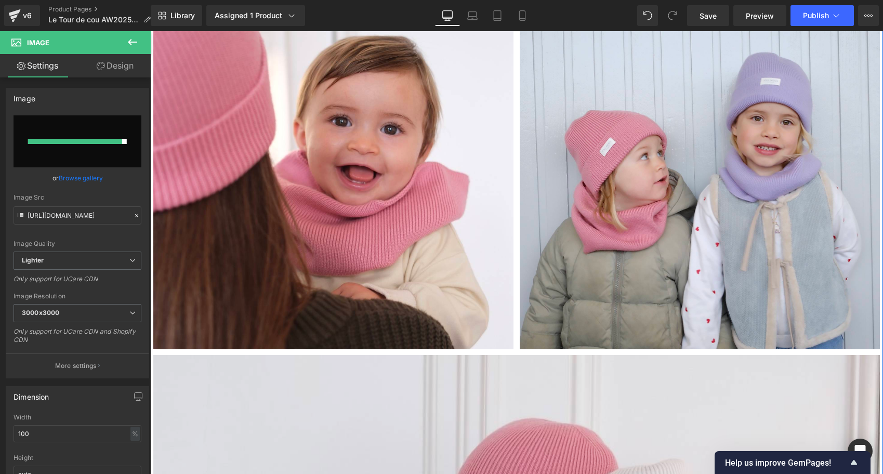
type input "[URL][DOMAIN_NAME]"
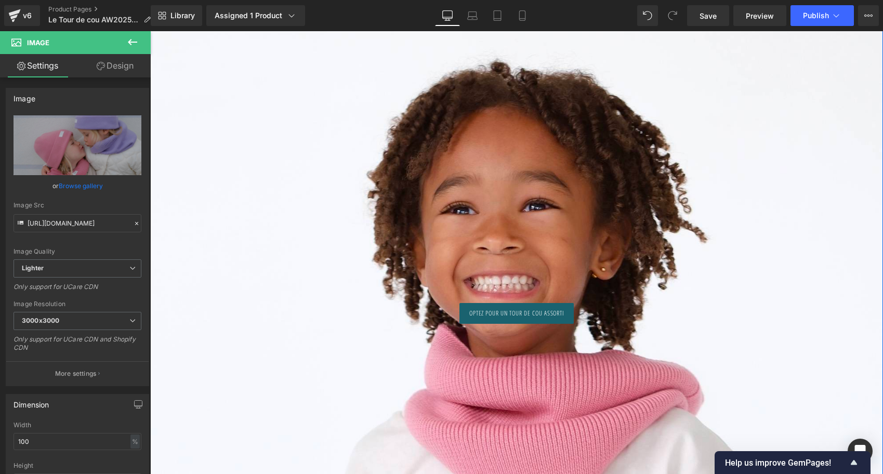
scroll to position [5718, 0]
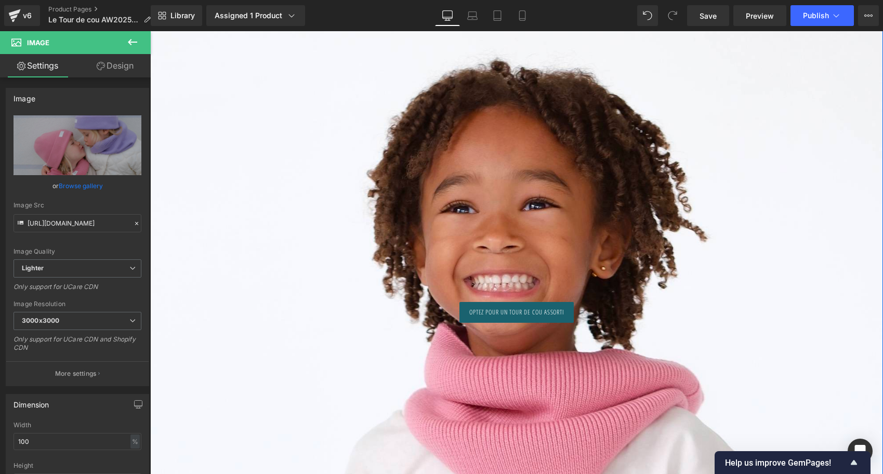
click at [536, 201] on div at bounding box center [516, 263] width 733 height 492
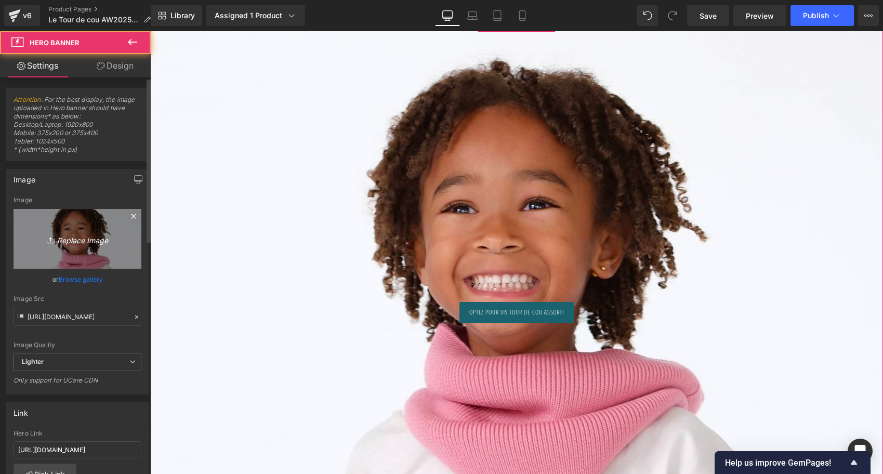
click at [125, 230] on link "Replace Image" at bounding box center [78, 239] width 128 height 60
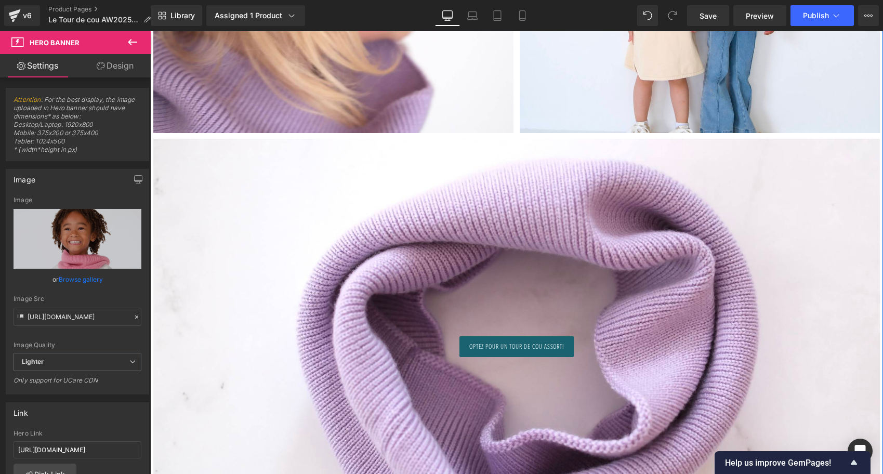
scroll to position [3863, 0]
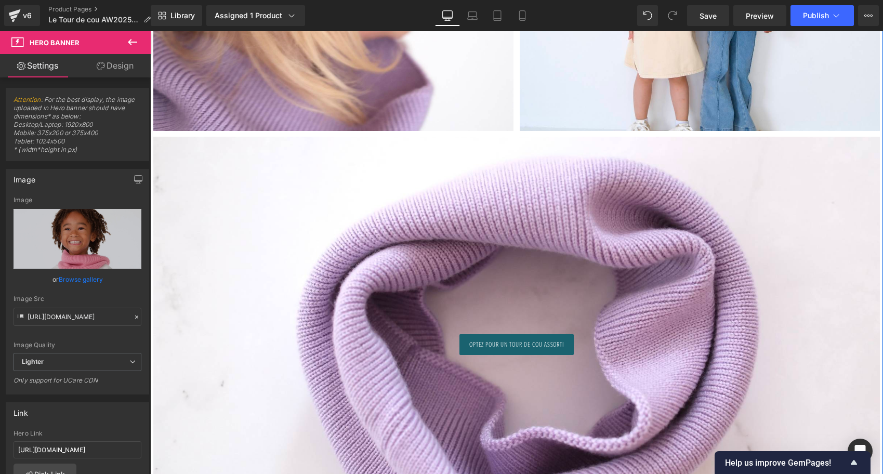
click at [460, 242] on div at bounding box center [516, 343] width 726 height 412
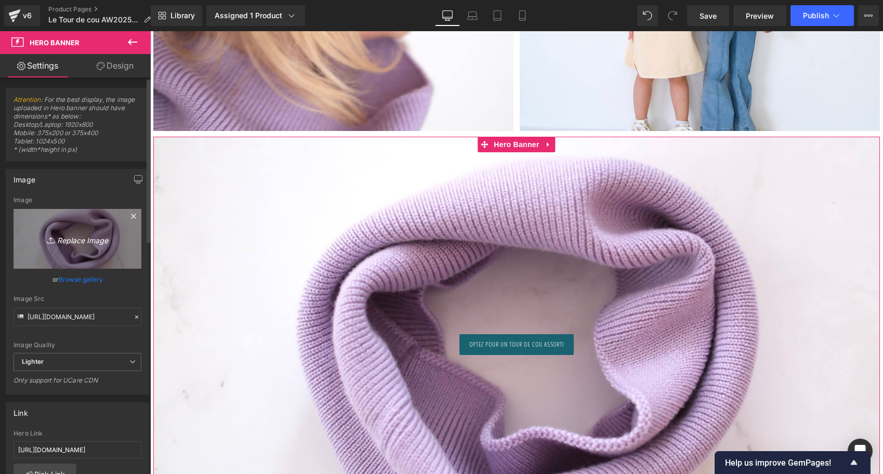
click at [84, 228] on link "Replace Image" at bounding box center [78, 239] width 128 height 60
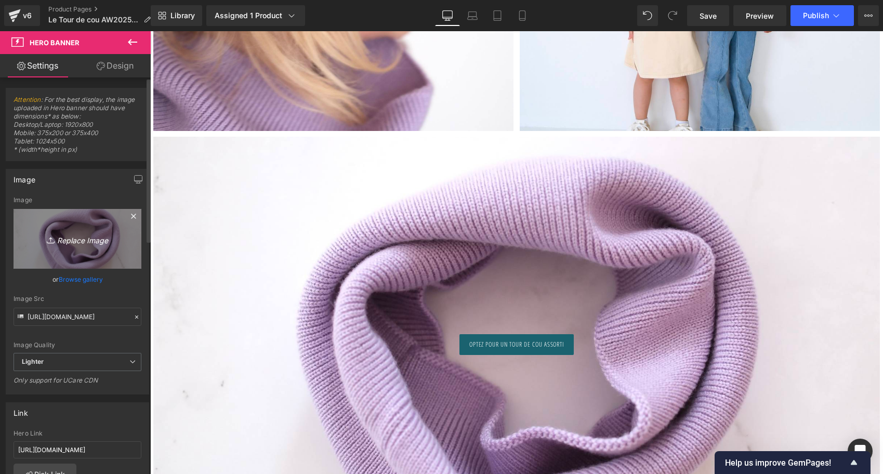
type input "C:\fakepath\Bonnet-lilas-bleu-ciel-Tricot-joli-nous-laine-mérinos-ultra-doux-c…"
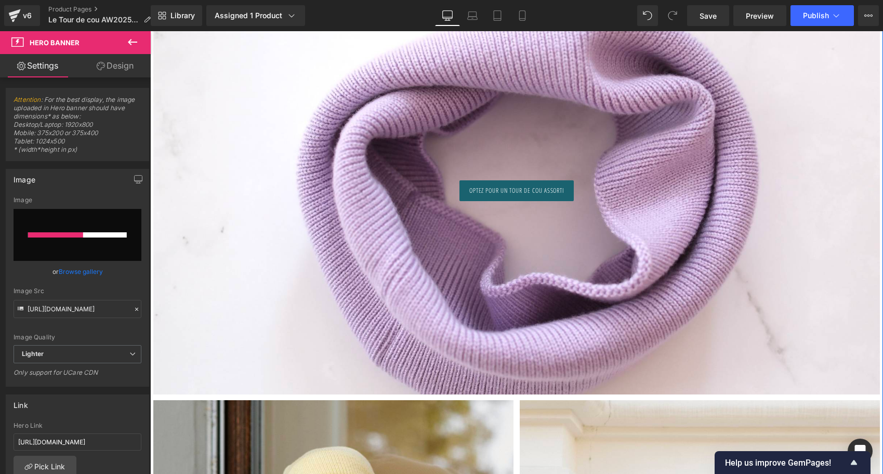
scroll to position [4019, 0]
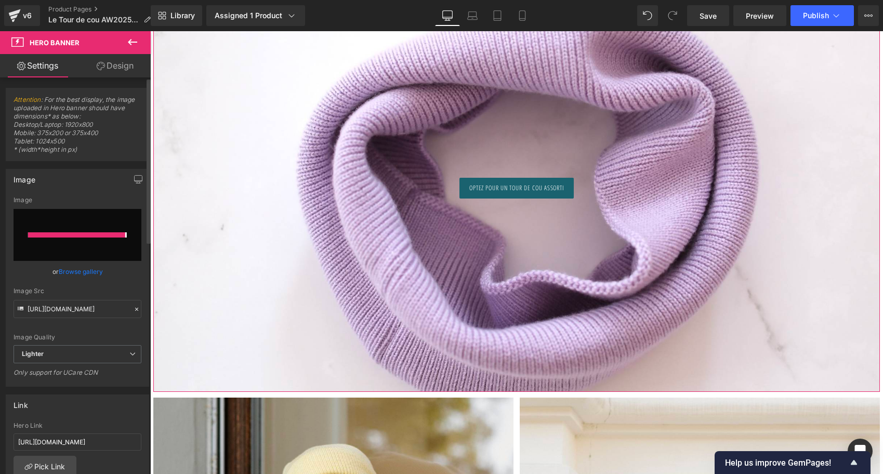
type input "[URL][DOMAIN_NAME]"
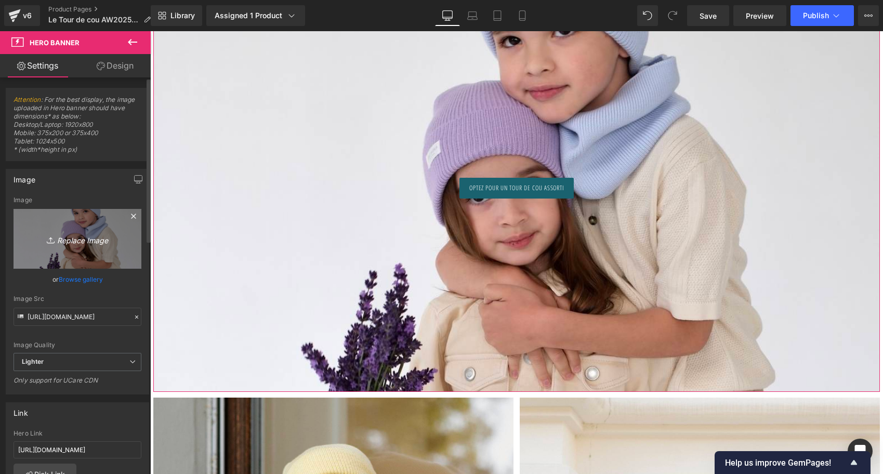
click at [113, 244] on icon "Replace Image" at bounding box center [77, 238] width 83 height 13
type input "C:\fakepath\Bonnet-lilas-Tricot-joli-nous-laine-mérinos-ultra-doux-confortable…"
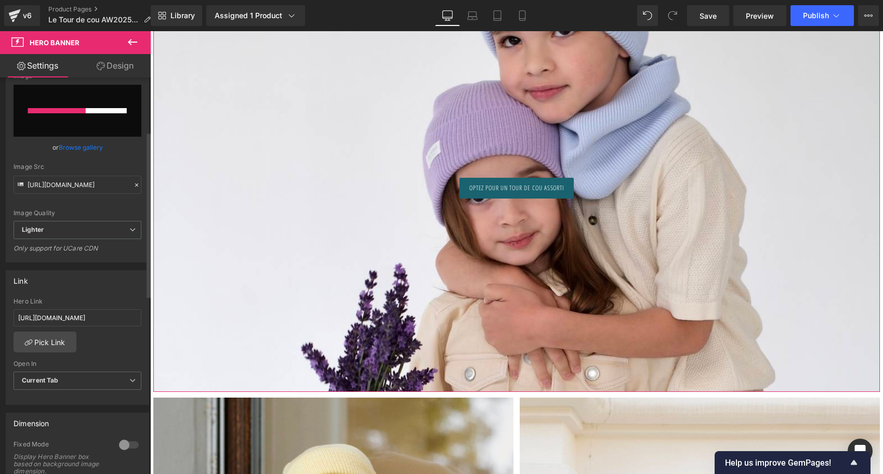
scroll to position [134, 0]
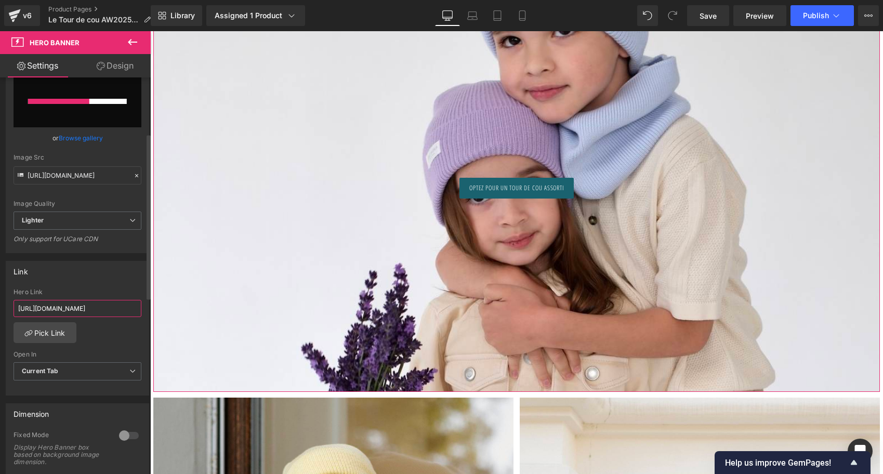
click at [74, 307] on input "[URL][DOMAIN_NAME]" at bounding box center [78, 308] width 128 height 17
click at [46, 333] on link "Pick Link" at bounding box center [45, 332] width 63 height 21
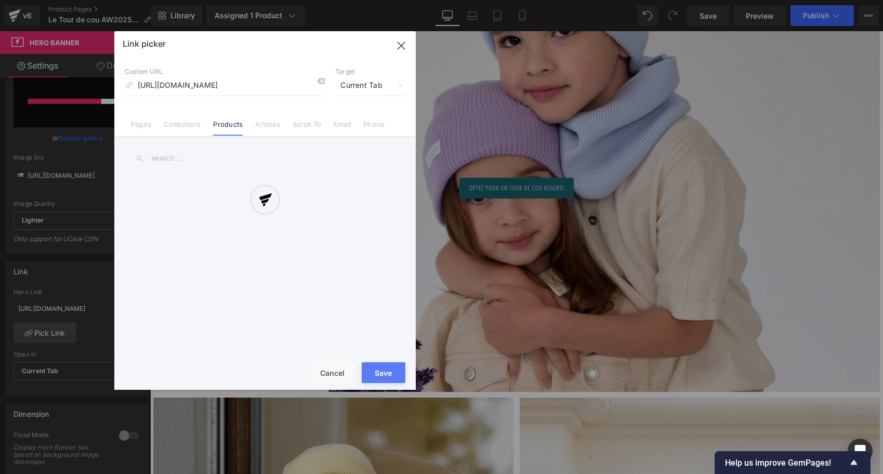
click at [321, 82] on div at bounding box center [264, 210] width 301 height 359
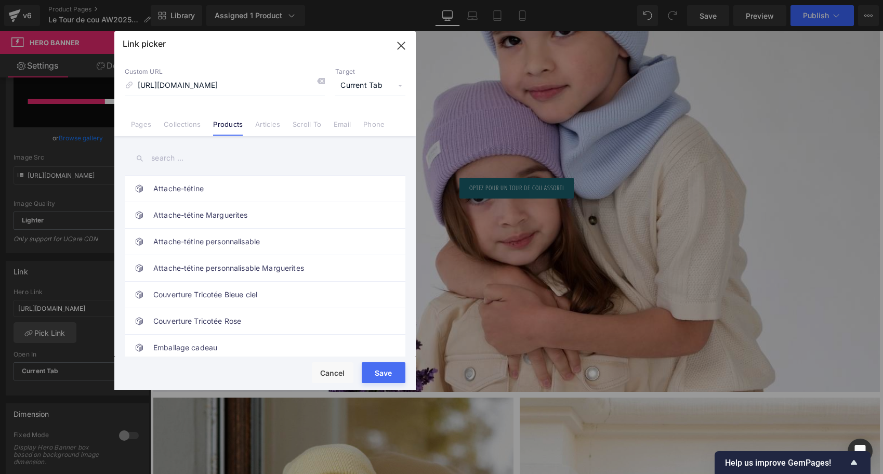
click at [321, 82] on icon at bounding box center [320, 81] width 8 height 8
click at [176, 161] on input "text" at bounding box center [265, 158] width 281 height 23
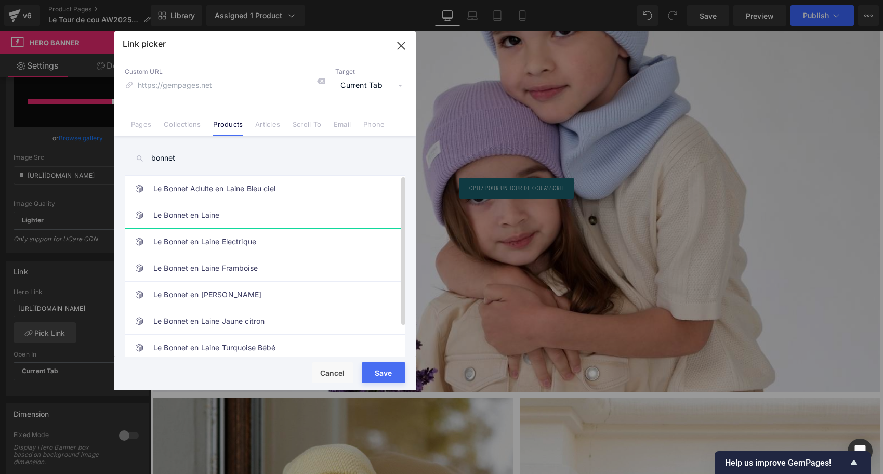
type input "bonnet"
click at [187, 210] on link "Le Bonnet en Laine" at bounding box center [267, 215] width 229 height 26
type input "/products/le-bonnet-en-laine"
click at [389, 371] on button "Save" at bounding box center [384, 372] width 44 height 21
type input "/products/le-bonnet-en-laine"
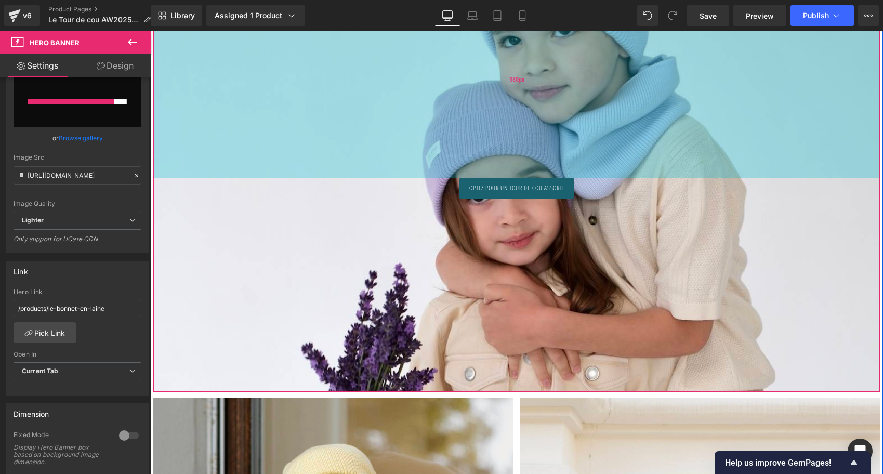
click at [298, 137] on div "380px" at bounding box center [516, 78] width 726 height 197
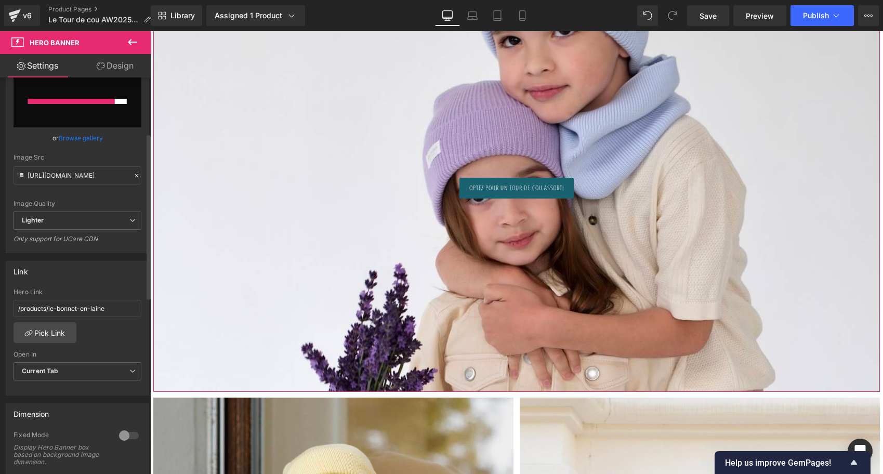
click at [73, 125] on input "file" at bounding box center [78, 101] width 128 height 52
type input "C:\fakepath\Bonnet-lilas-Tricot-joli-nous-laine-mérinos-ultra-doux-confortable…"
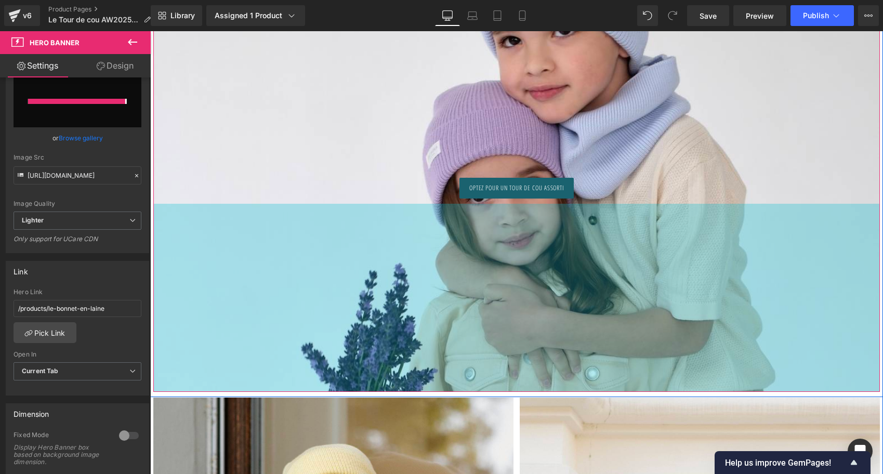
type input "[URL][DOMAIN_NAME]"
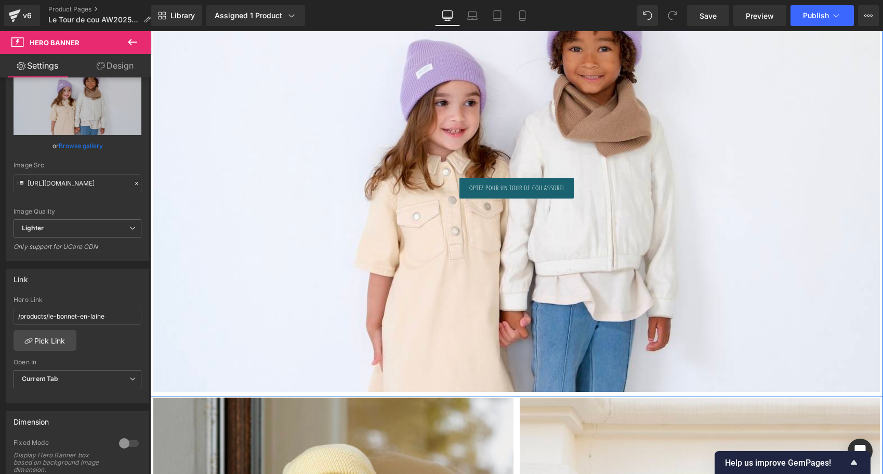
scroll to position [141, 0]
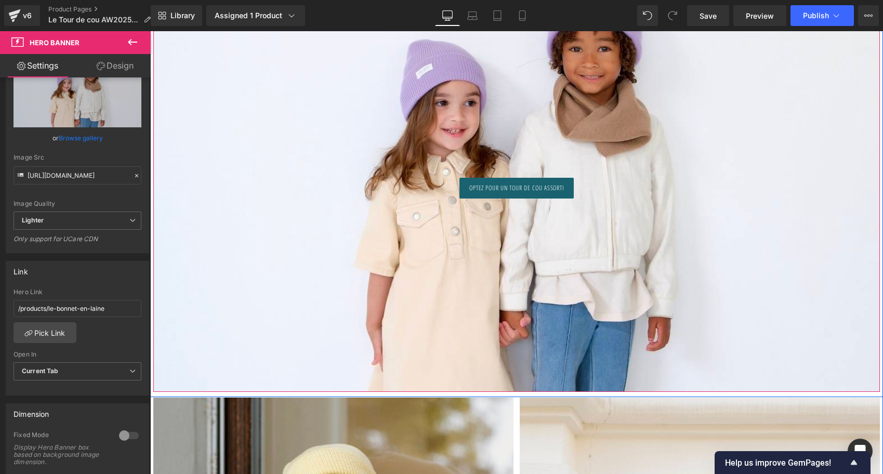
click at [508, 189] on div "Optez pour un tour de cou assorti Button" at bounding box center [516, 188] width 726 height 21
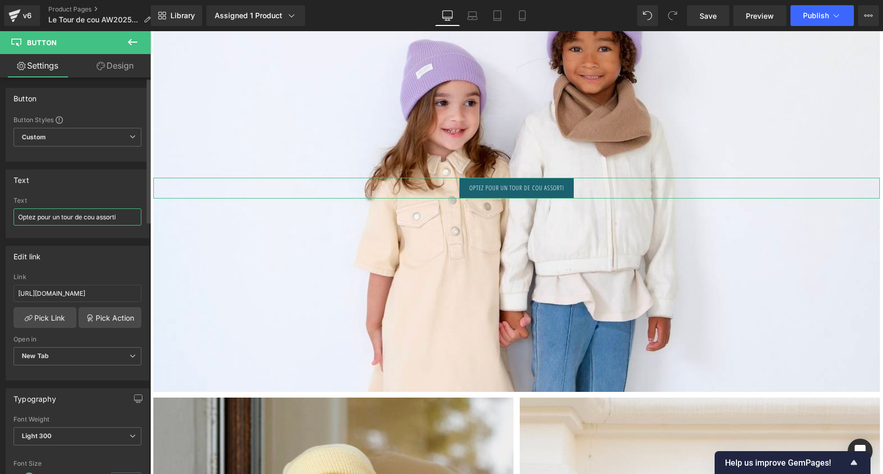
drag, startPoint x: 63, startPoint y: 214, endPoint x: 96, endPoint y: 216, distance: 32.8
click at [96, 216] on input "Optez pour un tour de cou assorti" at bounding box center [78, 216] width 128 height 17
type input "Optez pour un bonnet assorti"
click at [49, 315] on link "Pick Link" at bounding box center [45, 317] width 63 height 21
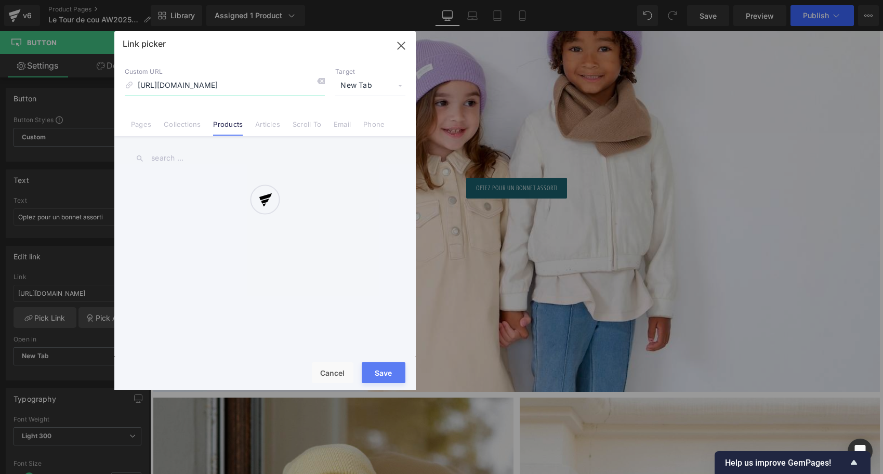
scroll to position [0, 62]
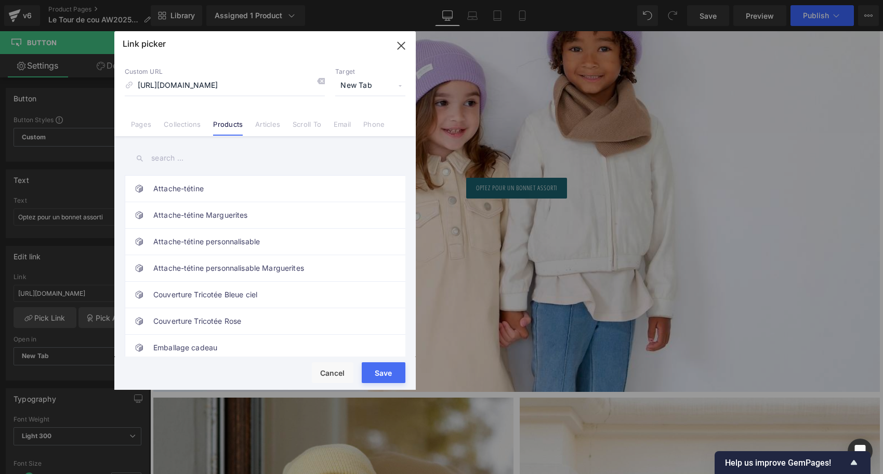
click at [320, 78] on icon at bounding box center [320, 81] width 8 height 8
click at [195, 161] on input "text" at bounding box center [265, 158] width 281 height 23
type input "bonnet"
click at [213, 221] on link "Le Bonnet en Laine" at bounding box center [267, 215] width 229 height 26
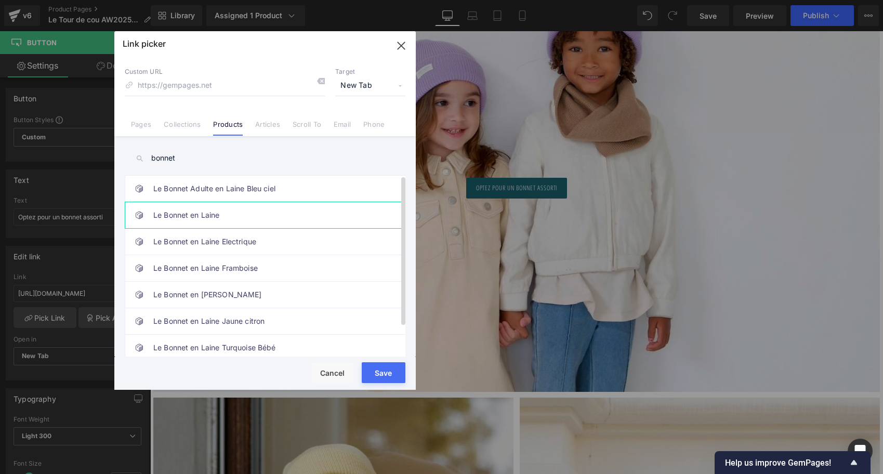
type input "/products/le-bonnet-en-laine"
click at [377, 369] on button "Save" at bounding box center [384, 372] width 44 height 21
type input "/products/le-bonnet-en-laine"
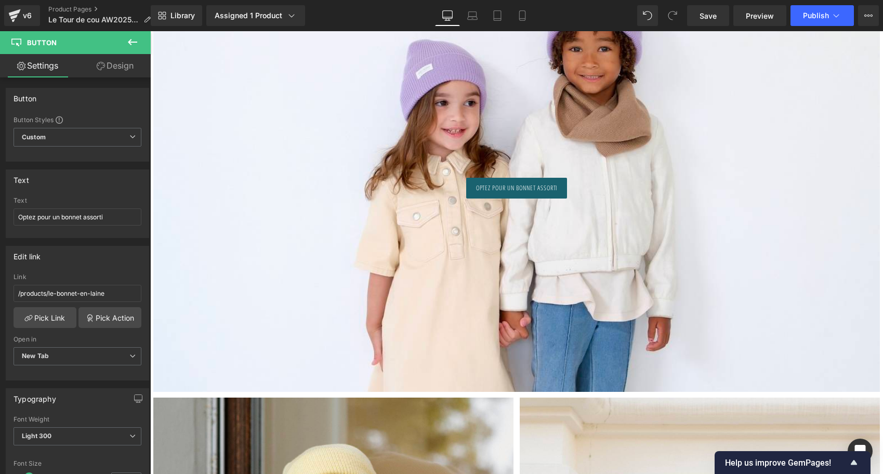
scroll to position [4022, 0]
